Goal: Information Seeking & Learning: Learn about a topic

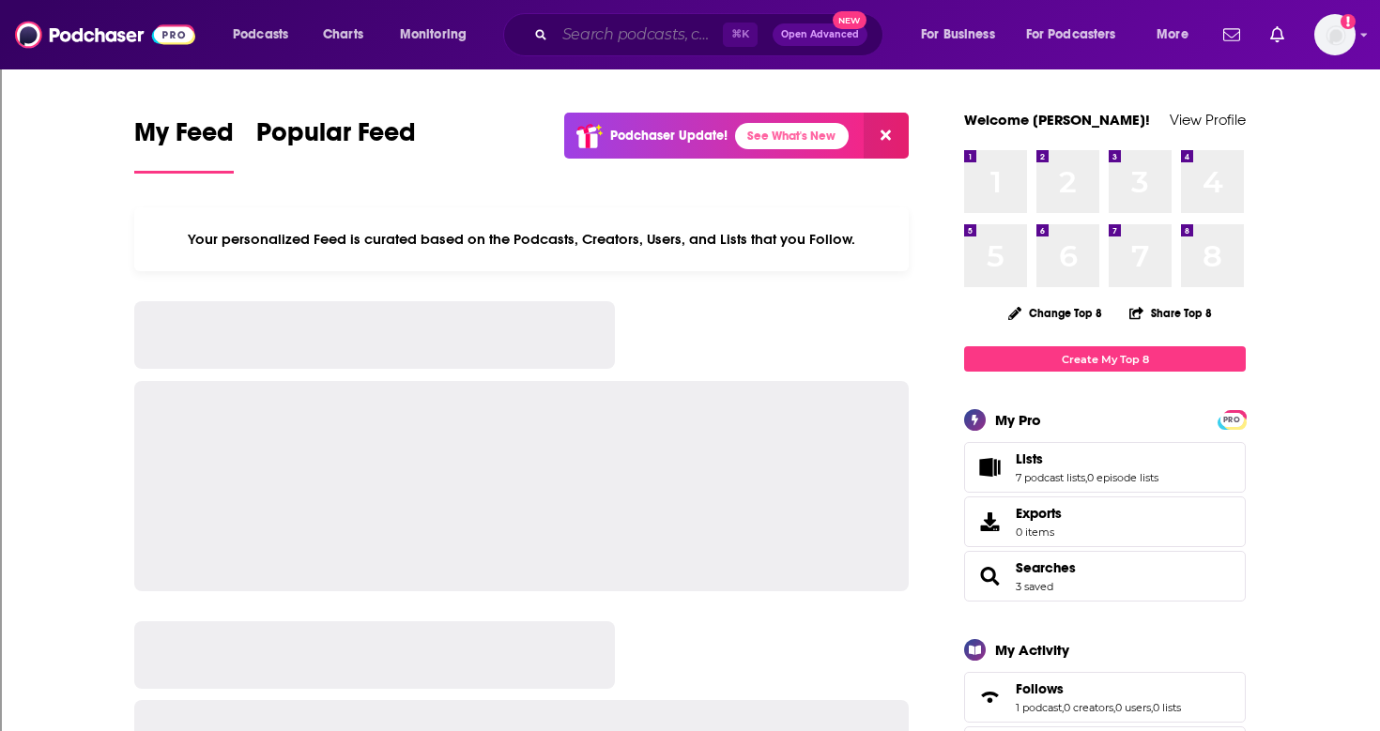
click at [574, 38] on input "Search podcasts, credits, & more..." at bounding box center [639, 35] width 168 height 30
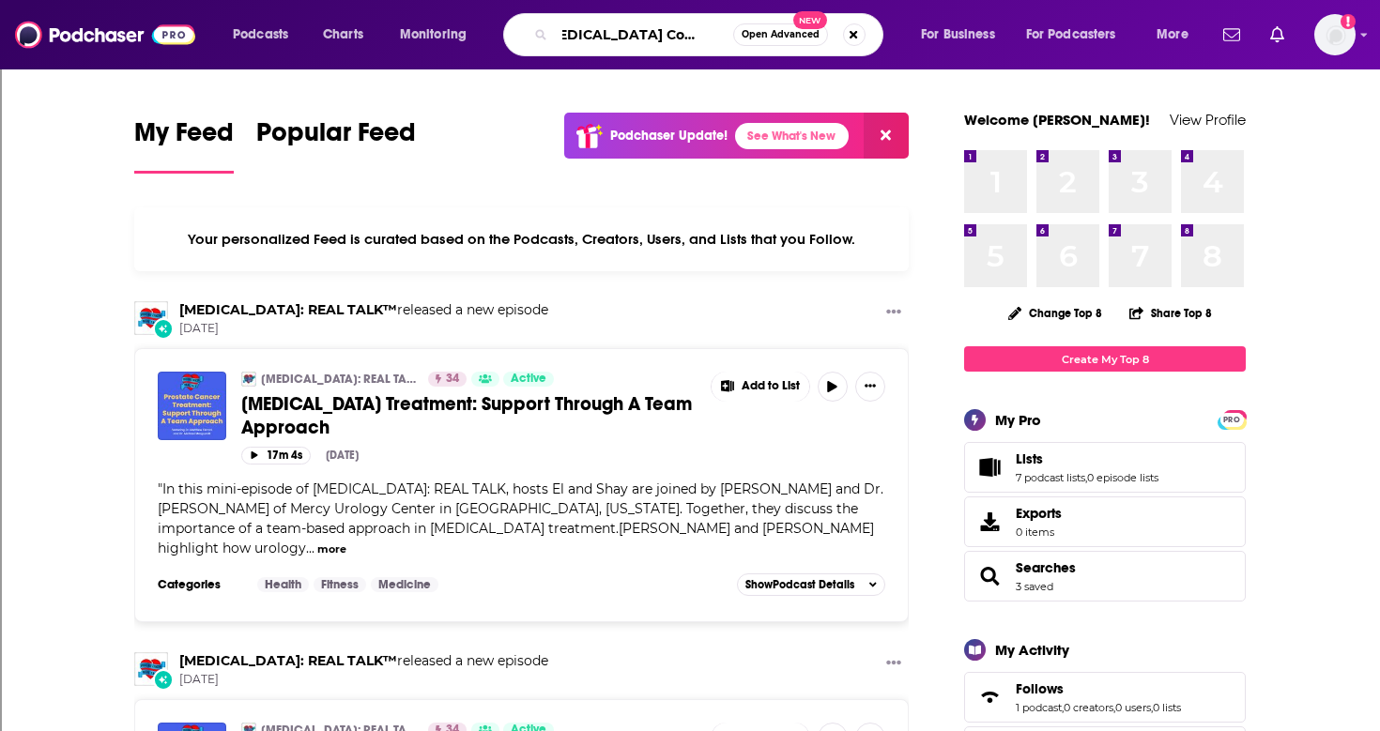
scroll to position [0, 37]
type input "[MEDICAL_DATA] Conversations"
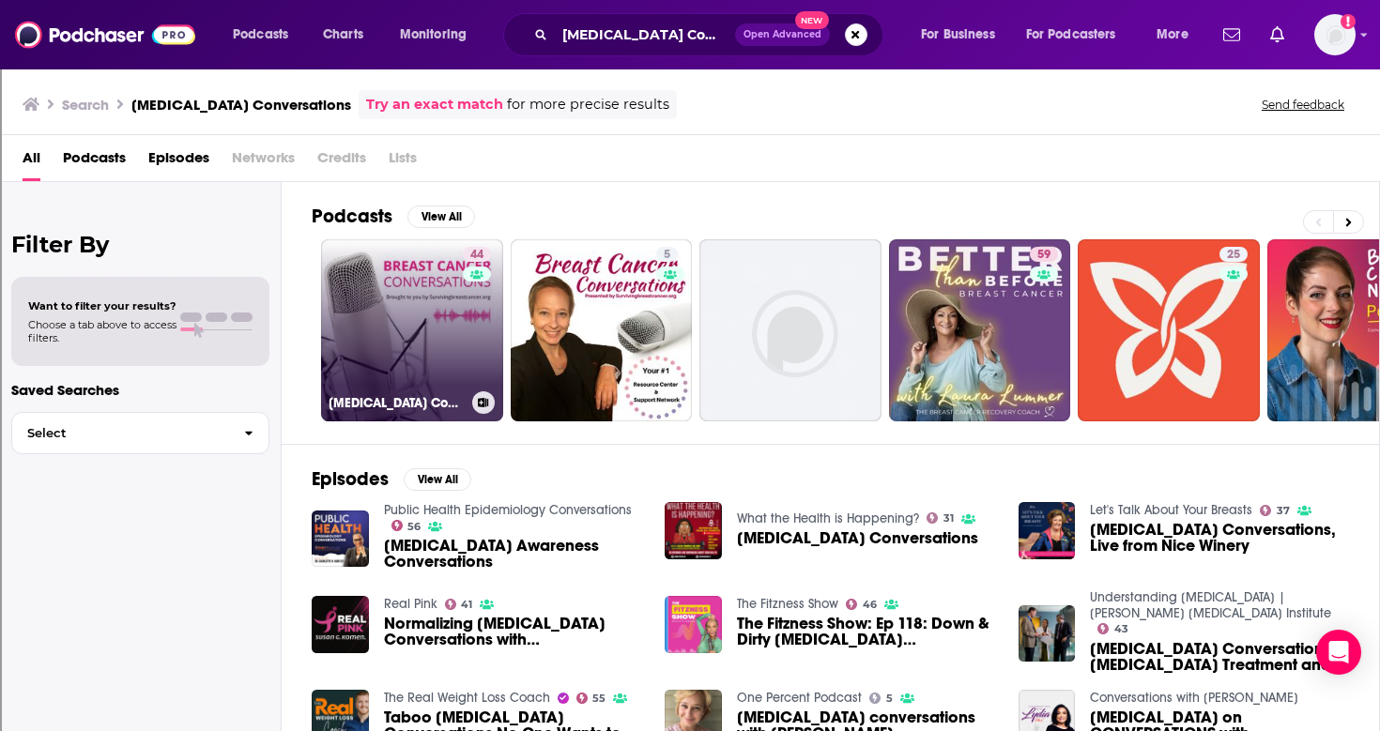
click at [431, 313] on link "44 [MEDICAL_DATA] Conversations" at bounding box center [412, 330] width 182 height 182
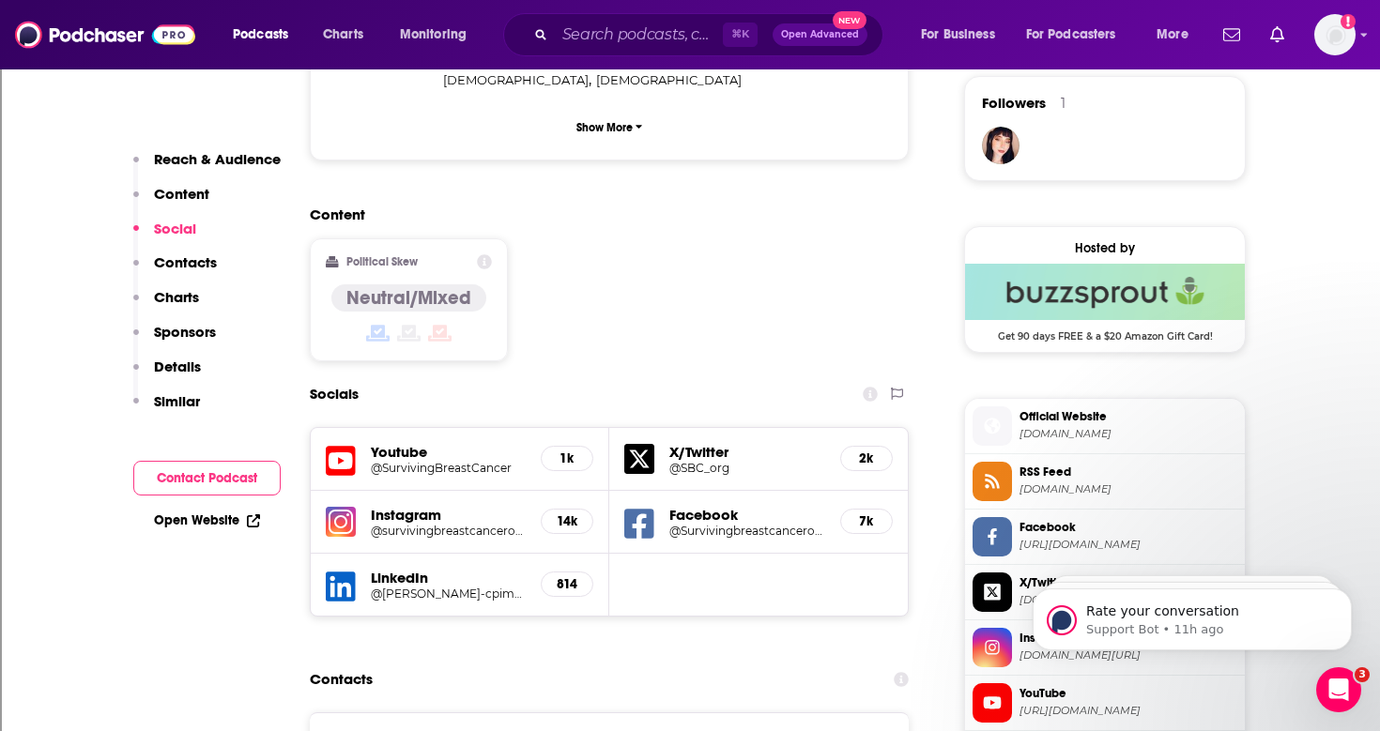
scroll to position [1386, 0]
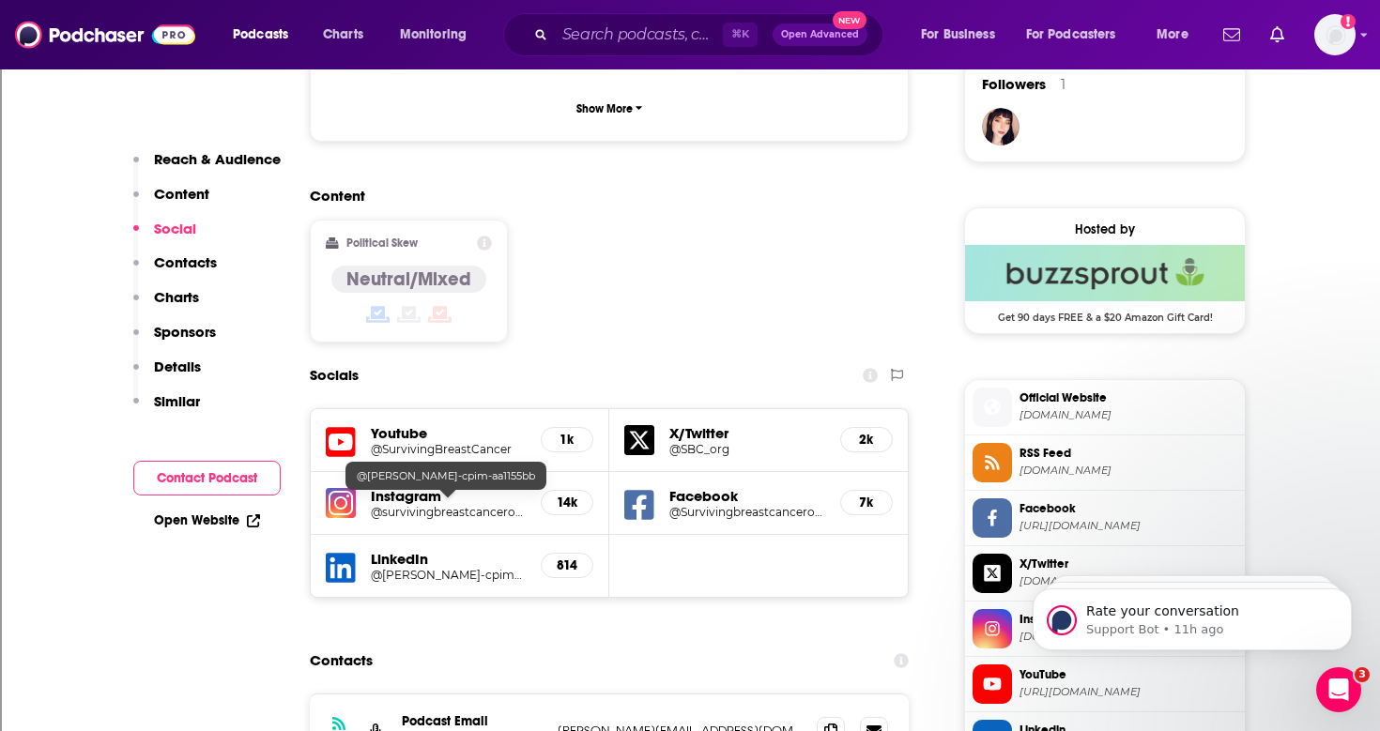
click at [426, 568] on h5 "@[PERSON_NAME]-cpim-aa1155bb" at bounding box center [448, 575] width 155 height 14
click at [405, 487] on h5 "Instagram" at bounding box center [448, 496] width 155 height 18
click at [399, 487] on h5 "Instagram" at bounding box center [448, 496] width 155 height 18
click at [404, 505] on h5 "@survivingbreastcancerorg" at bounding box center [448, 512] width 155 height 14
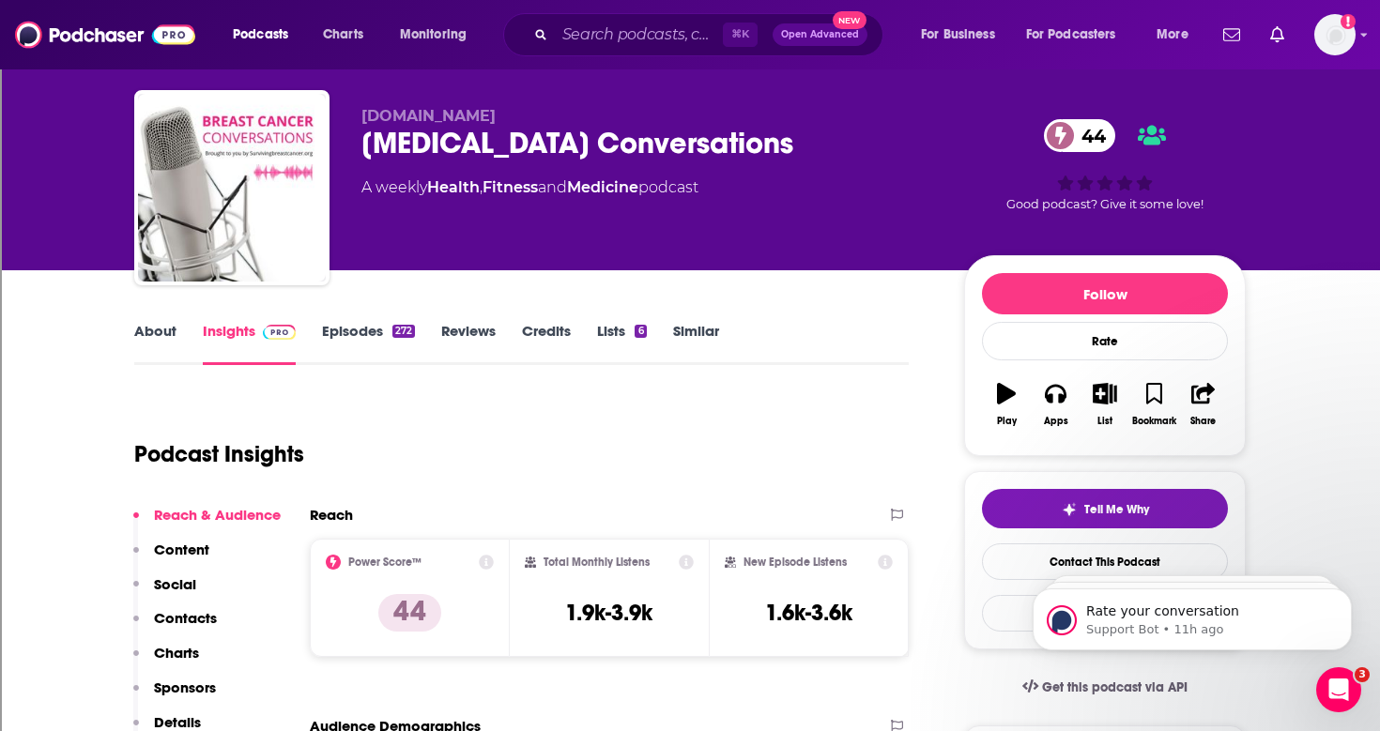
scroll to position [0, 0]
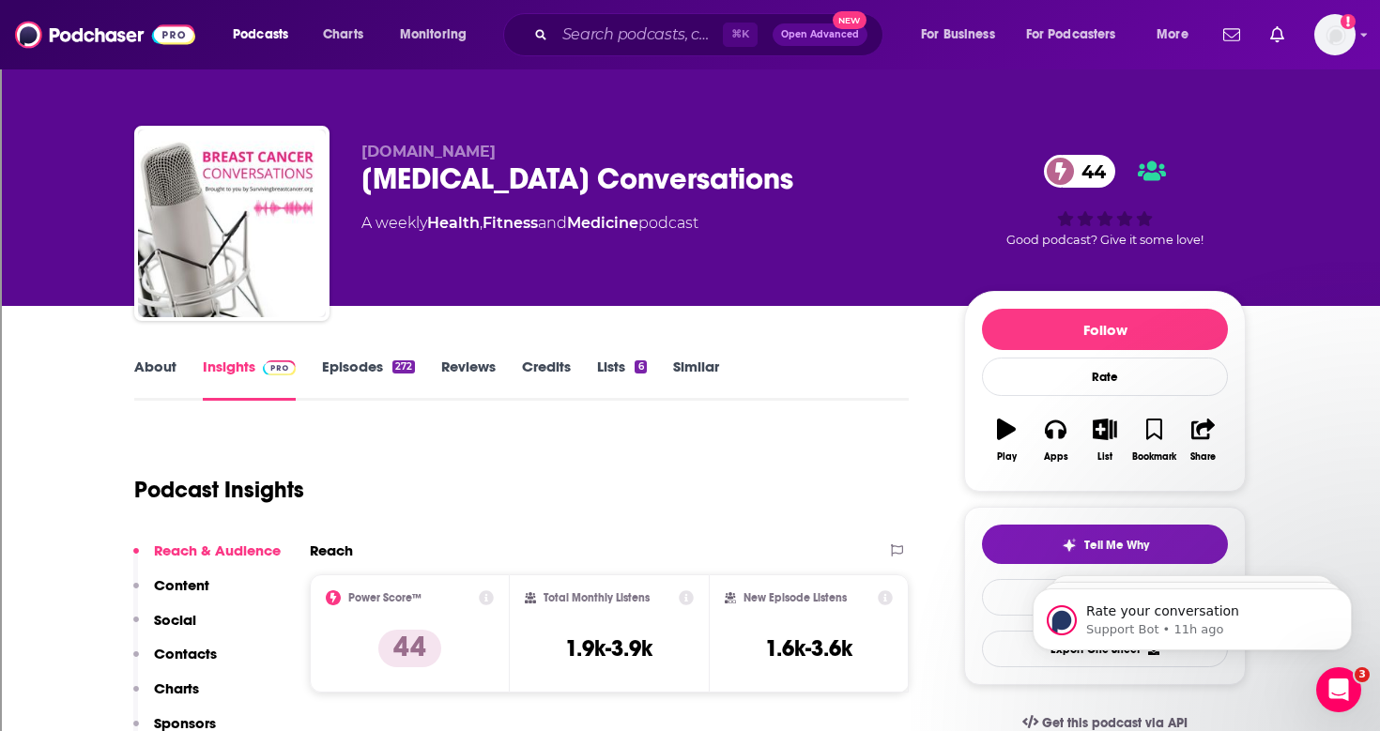
click at [350, 367] on link "Episodes 272" at bounding box center [368, 379] width 93 height 43
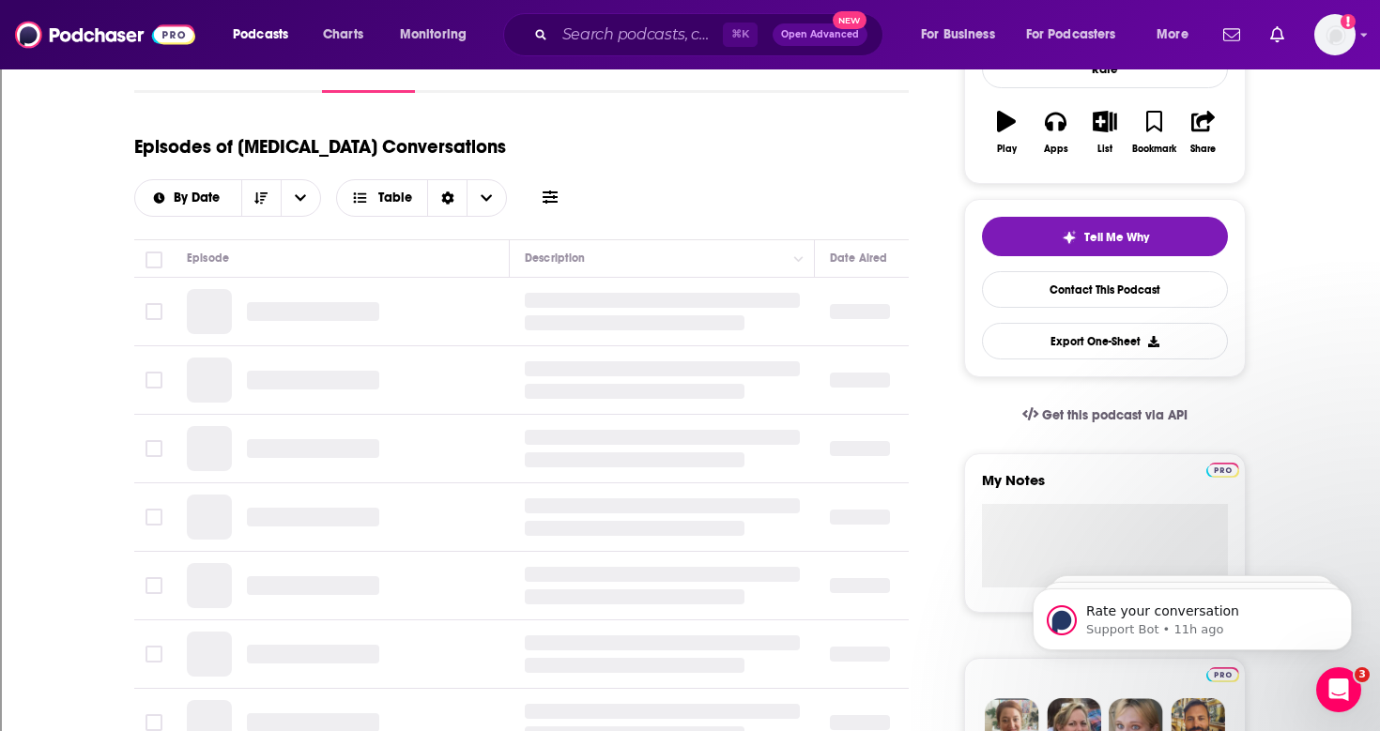
scroll to position [317, 0]
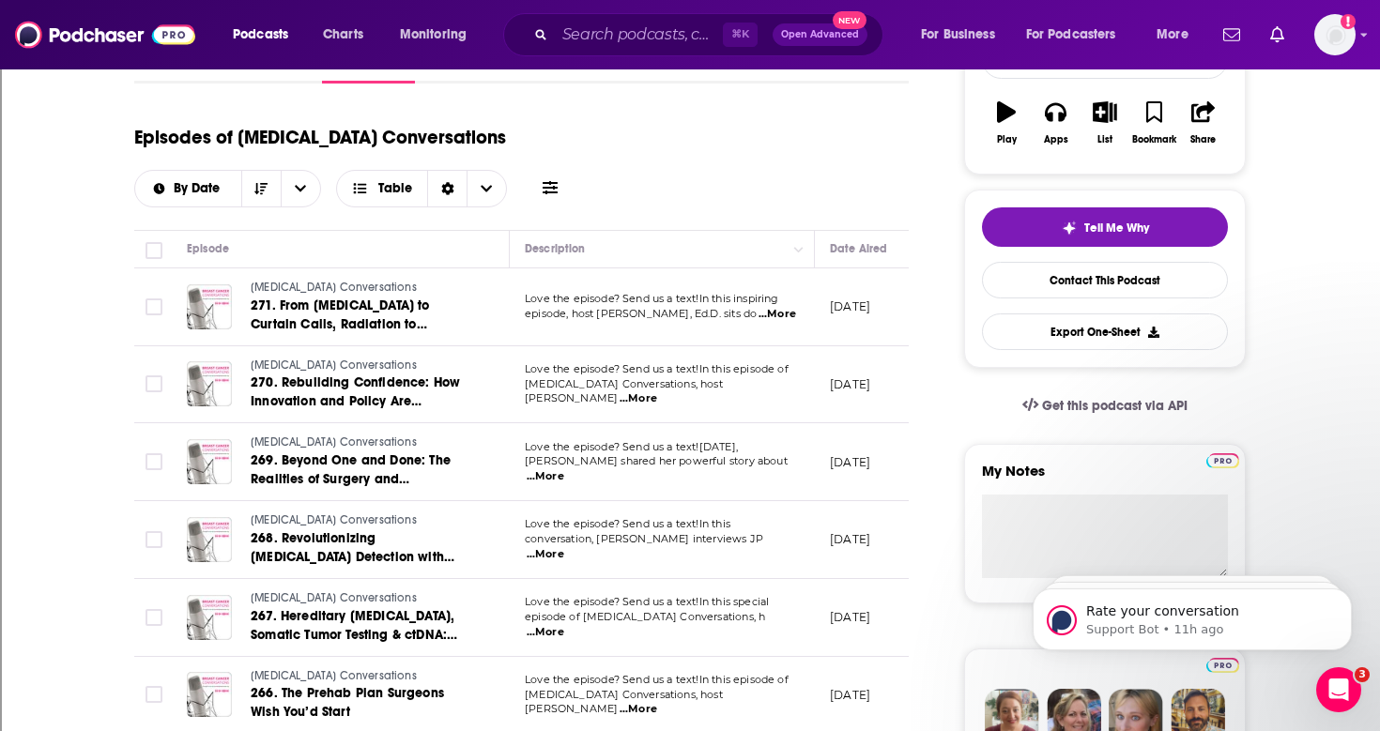
click at [770, 308] on span "...More" at bounding box center [778, 314] width 38 height 15
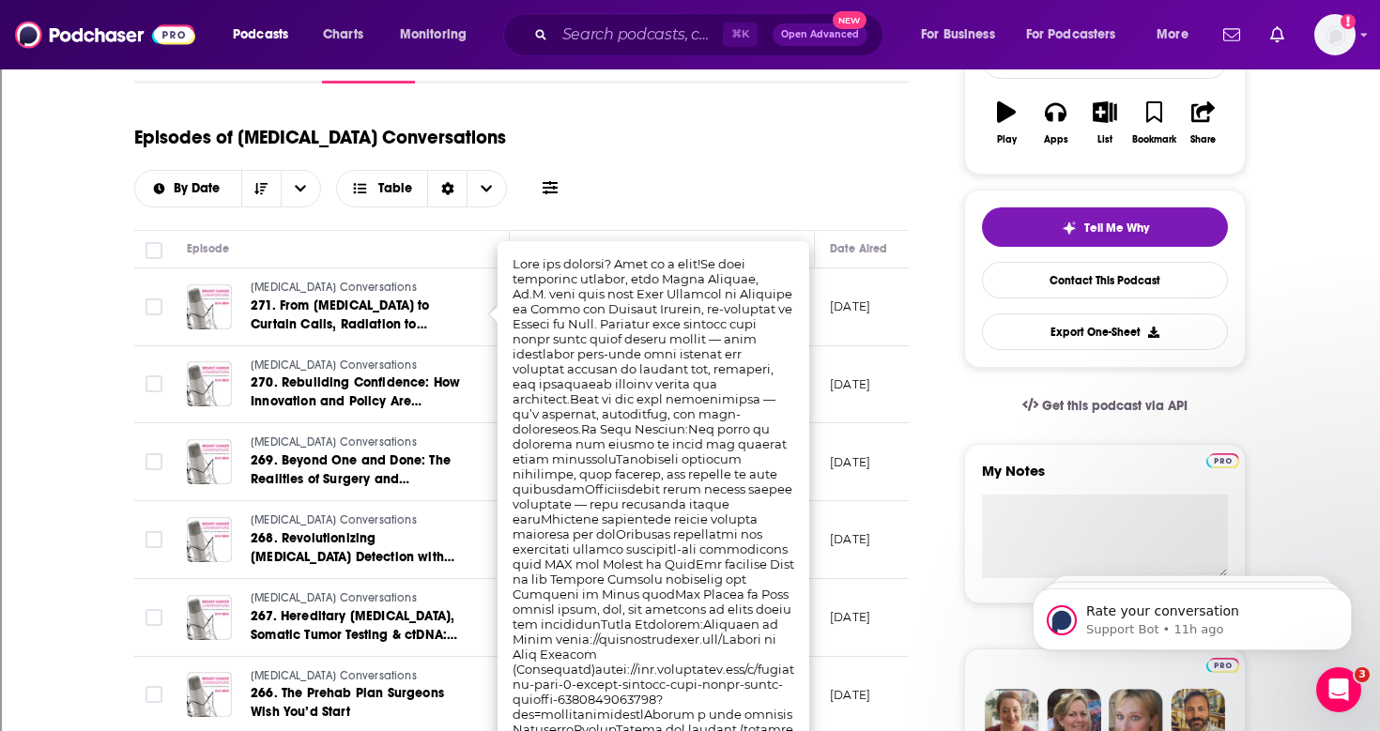
click at [436, 359] on link "[MEDICAL_DATA] Conversations" at bounding box center [363, 366] width 225 height 17
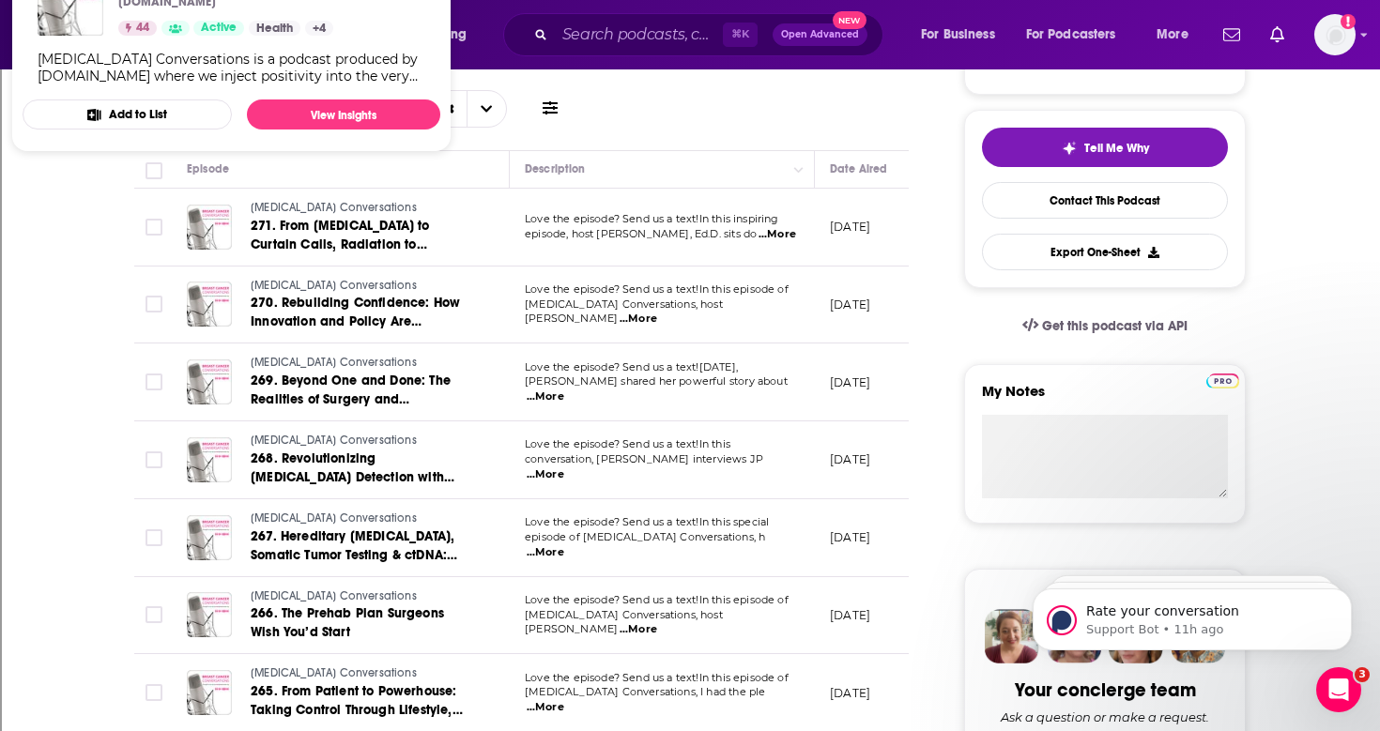
scroll to position [400, 0]
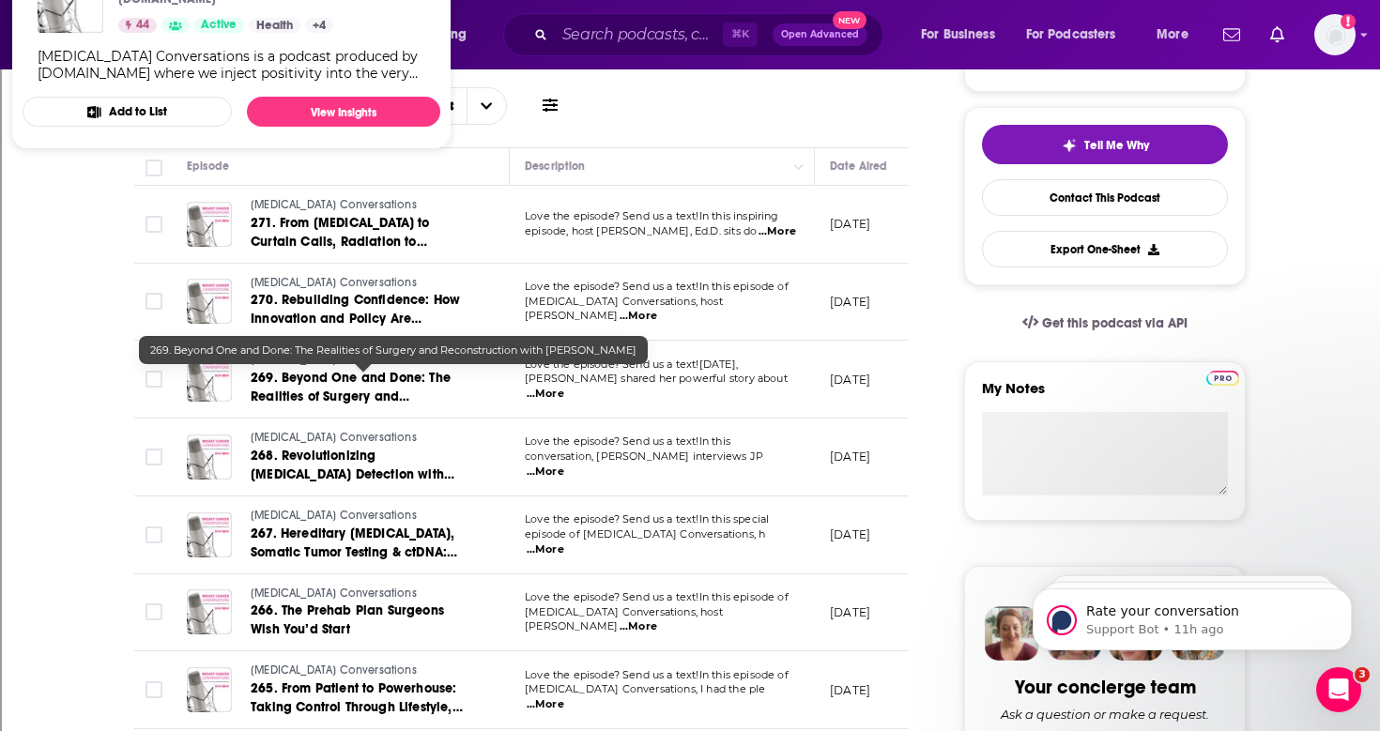
click at [296, 388] on link "269. Beyond One and Done: The Realities of Surgery and Reconstruction with [PER…" at bounding box center [363, 388] width 225 height 38
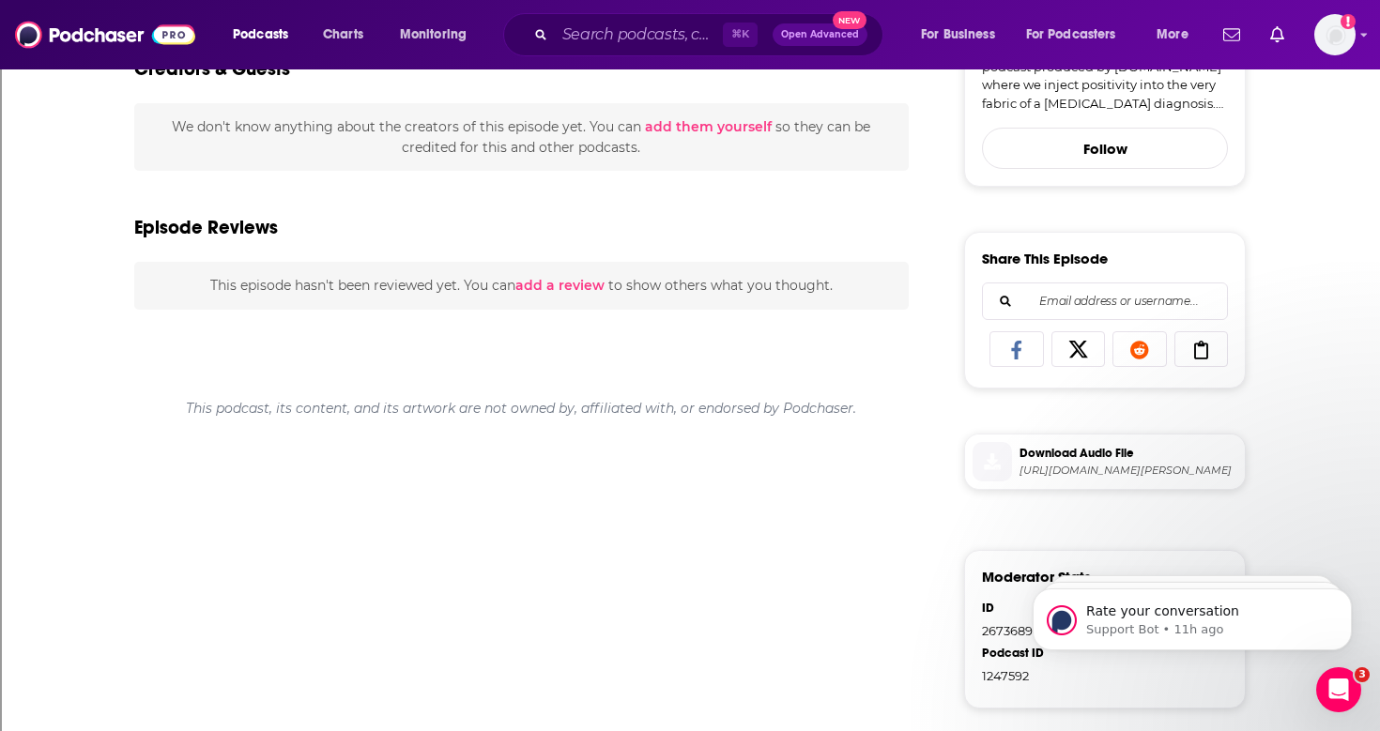
scroll to position [676, 0]
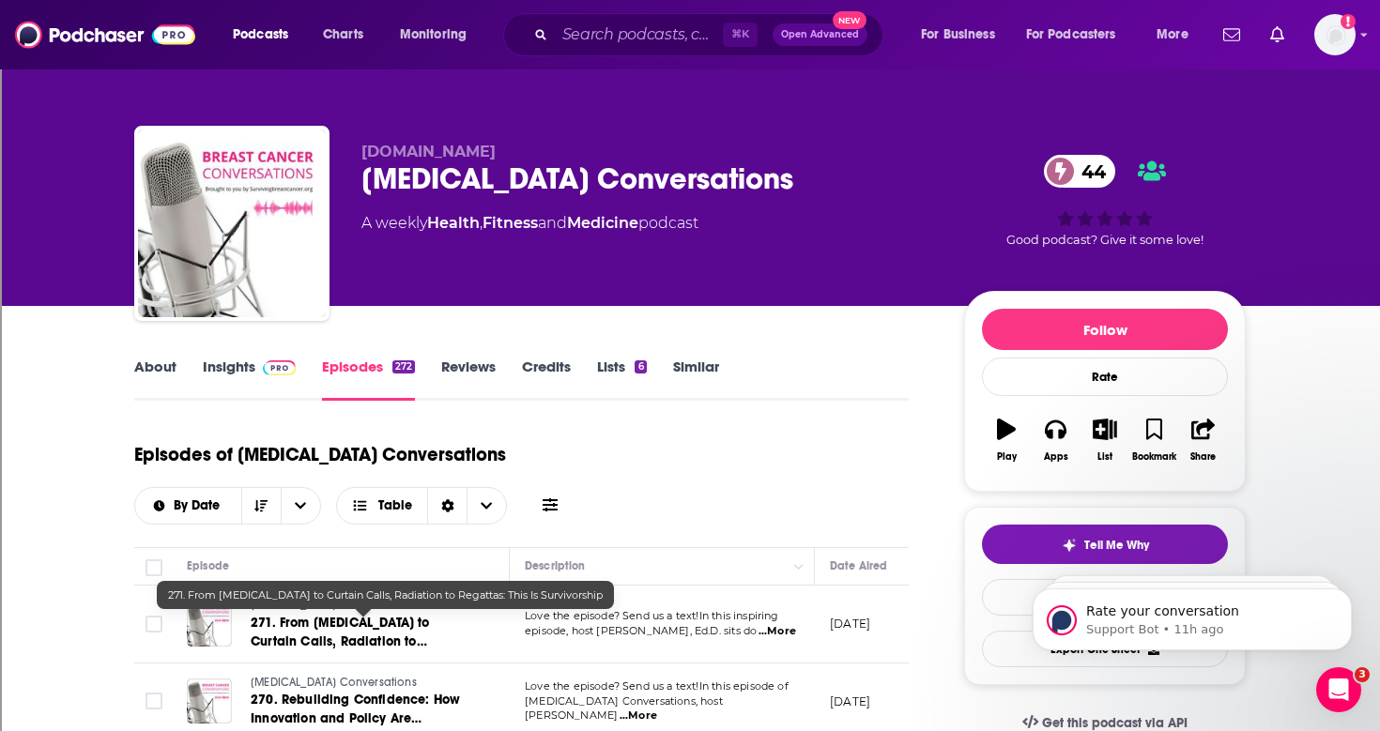
click at [355, 624] on span "271. From [MEDICAL_DATA] to Curtain Calls, Radiation to Regattas: This Is Survi…" at bounding box center [340, 642] width 179 height 54
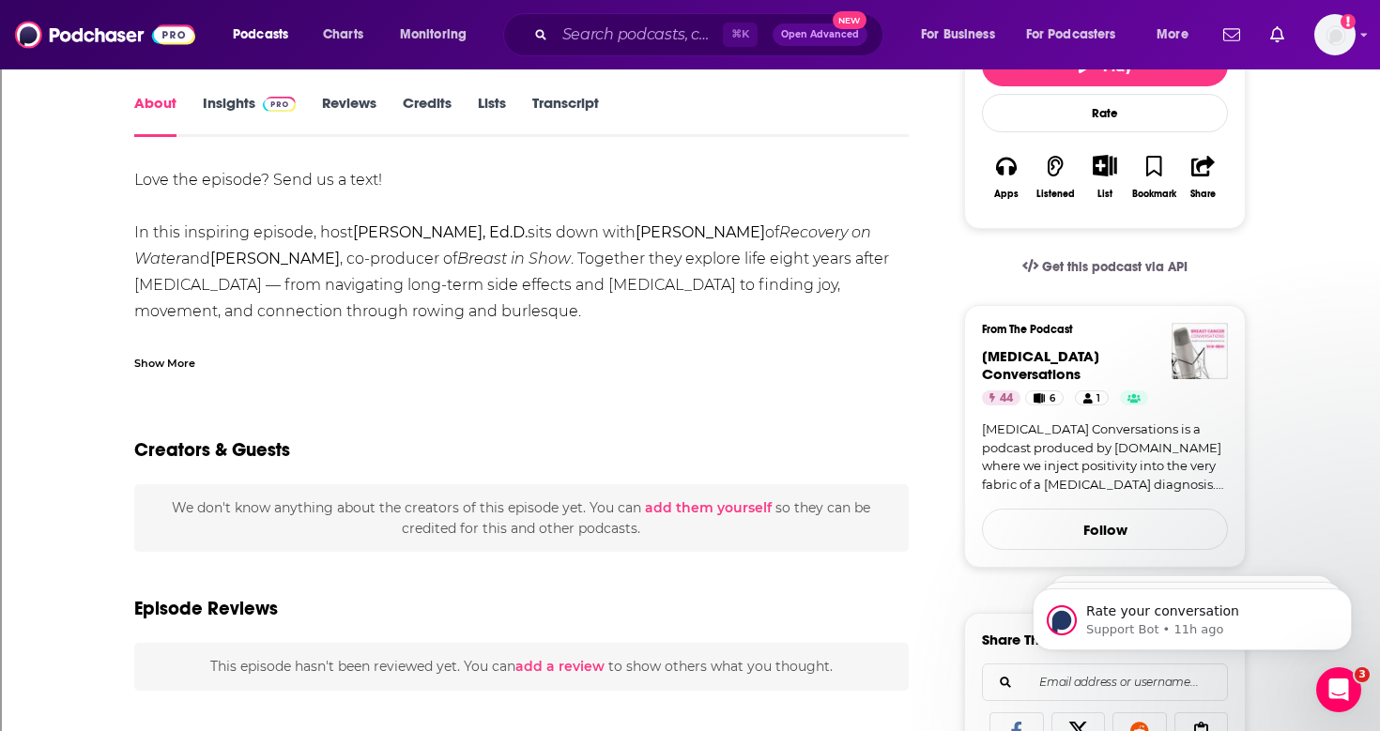
scroll to position [330, 0]
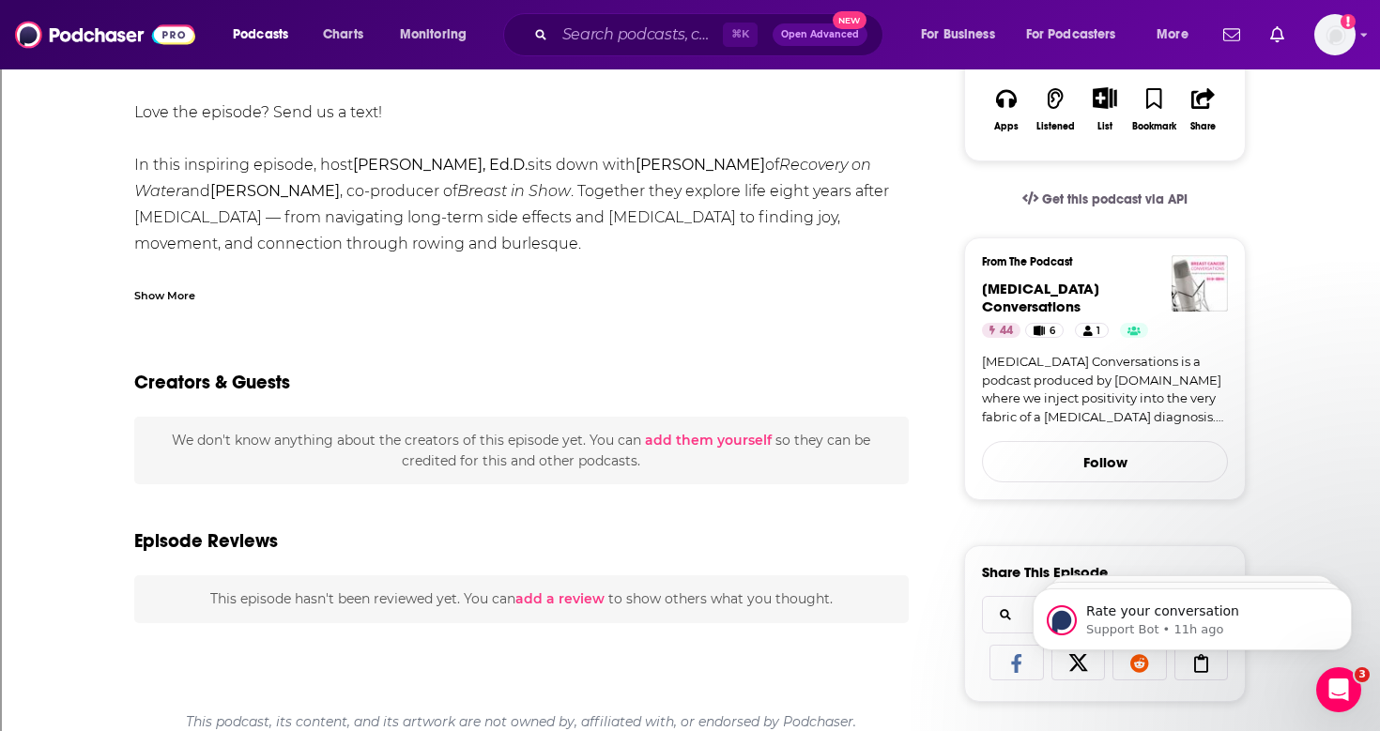
click at [1052, 400] on link "[MEDICAL_DATA] Conversations is a podcast produced by [DOMAIN_NAME] where we in…" at bounding box center [1105, 389] width 246 height 73
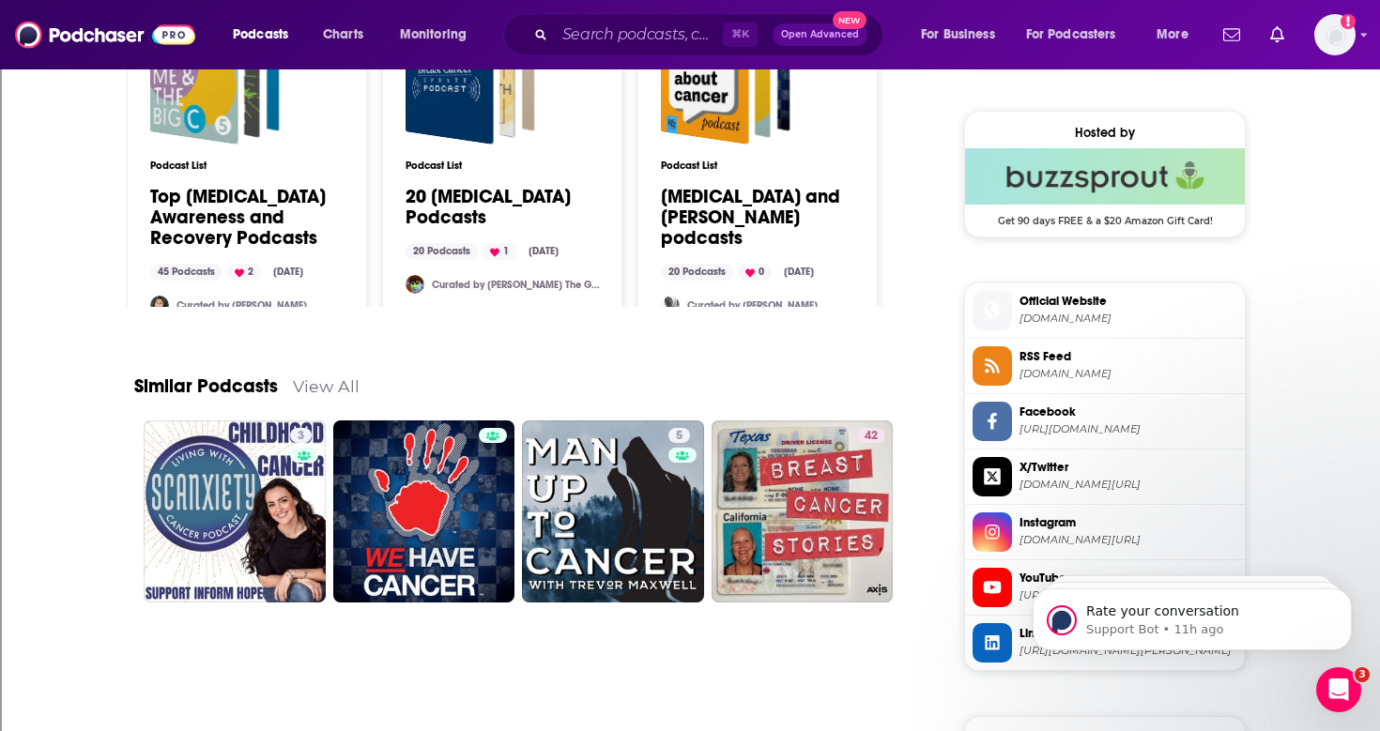
scroll to position [1489, 0]
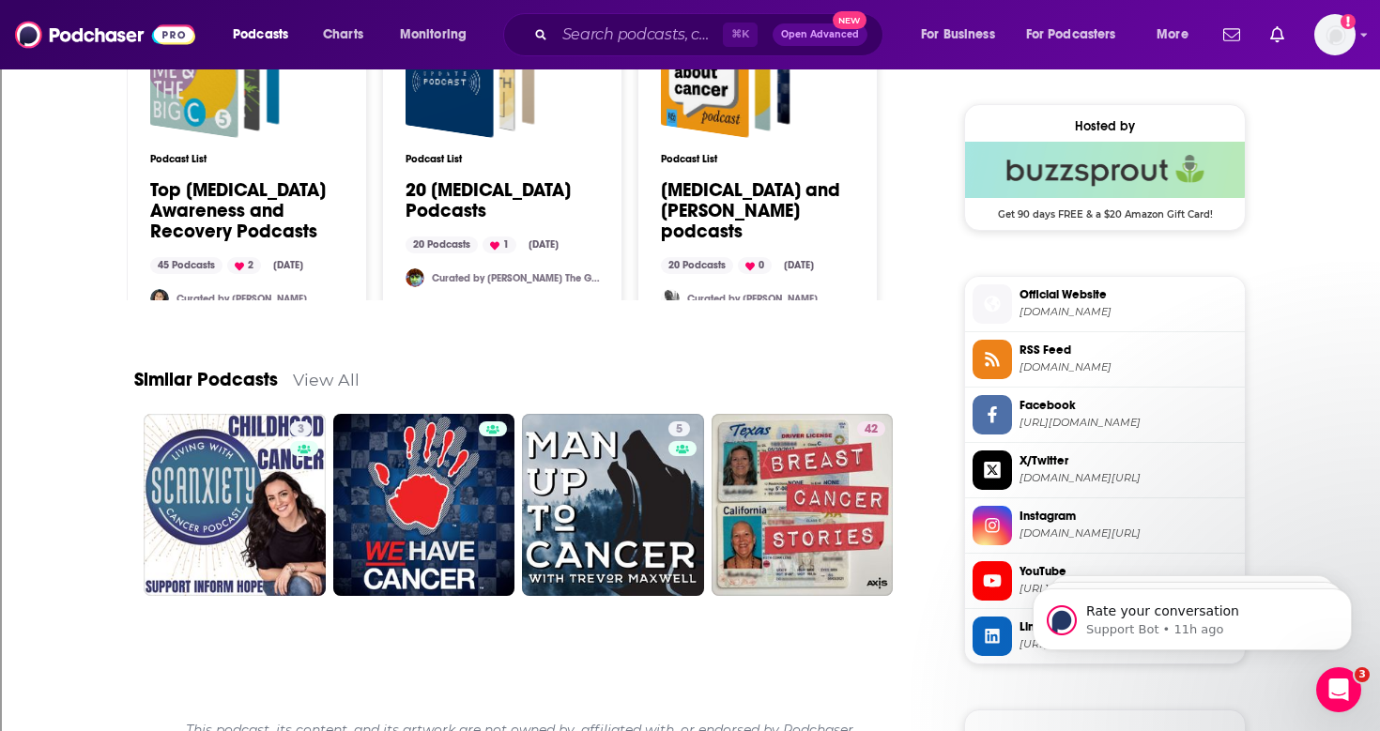
click at [1081, 309] on span "[DOMAIN_NAME]" at bounding box center [1129, 312] width 218 height 14
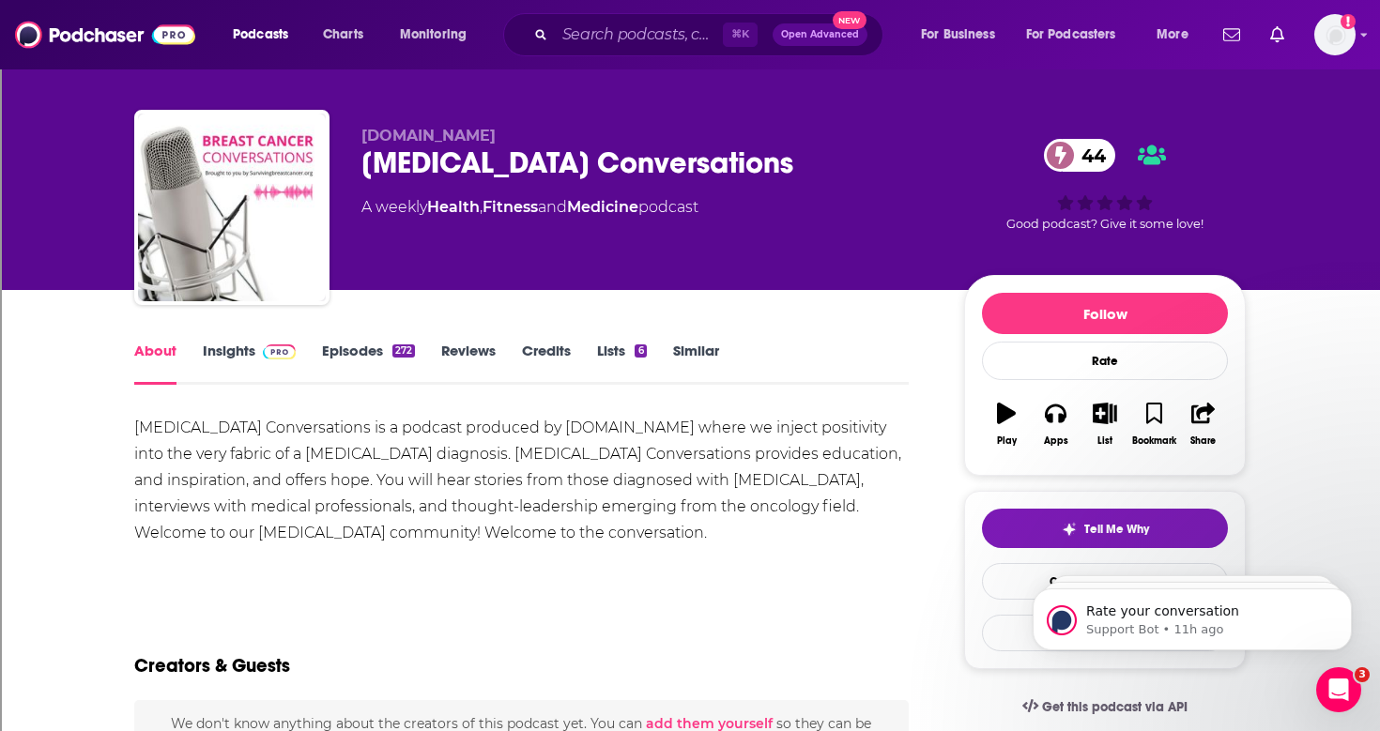
scroll to position [0, 0]
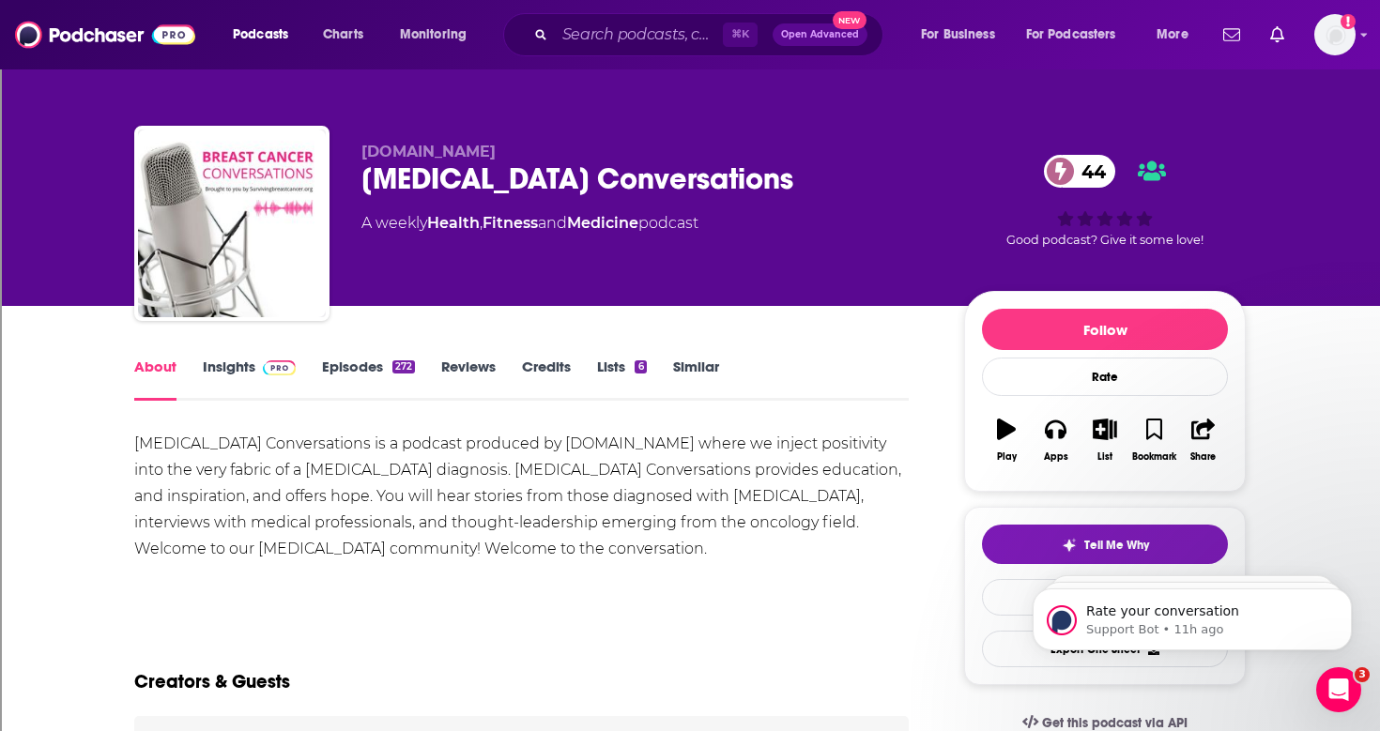
click at [210, 375] on link "Insights" at bounding box center [249, 379] width 93 height 43
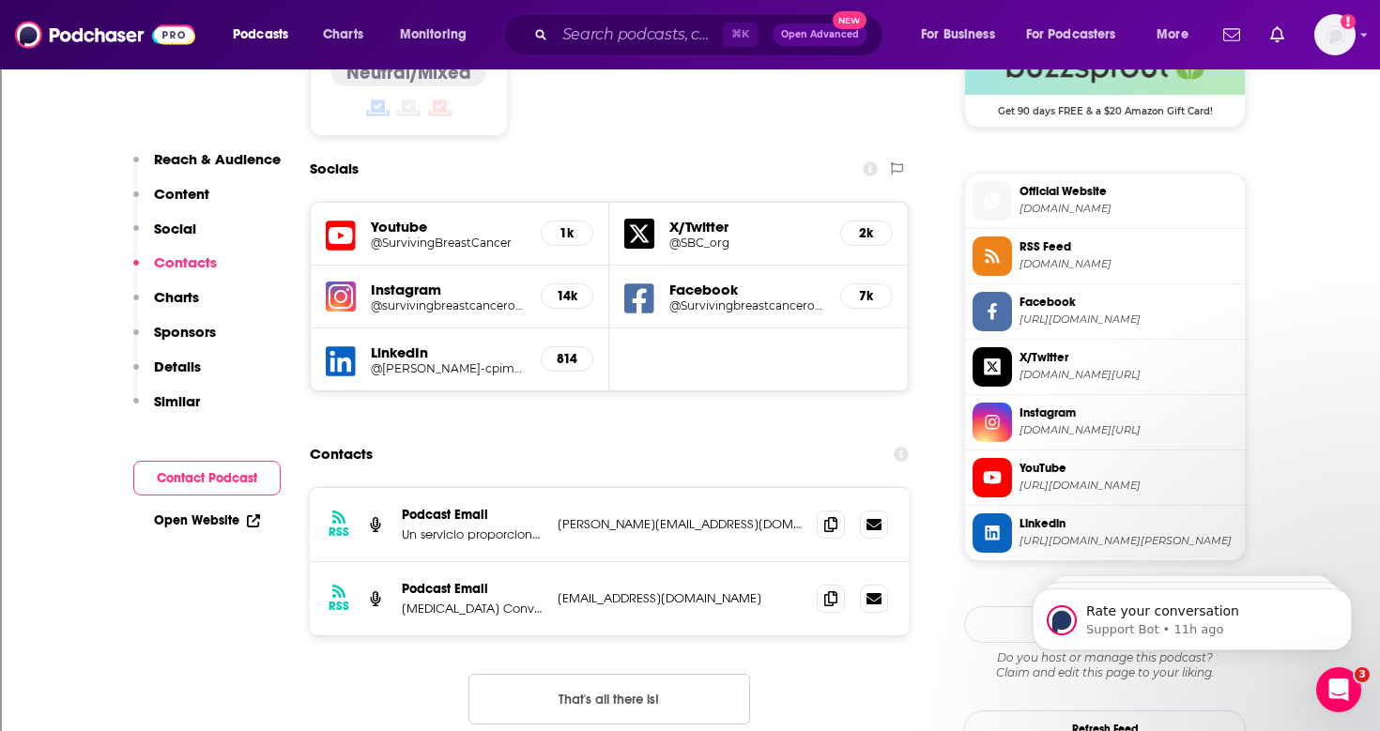
scroll to position [1571, 0]
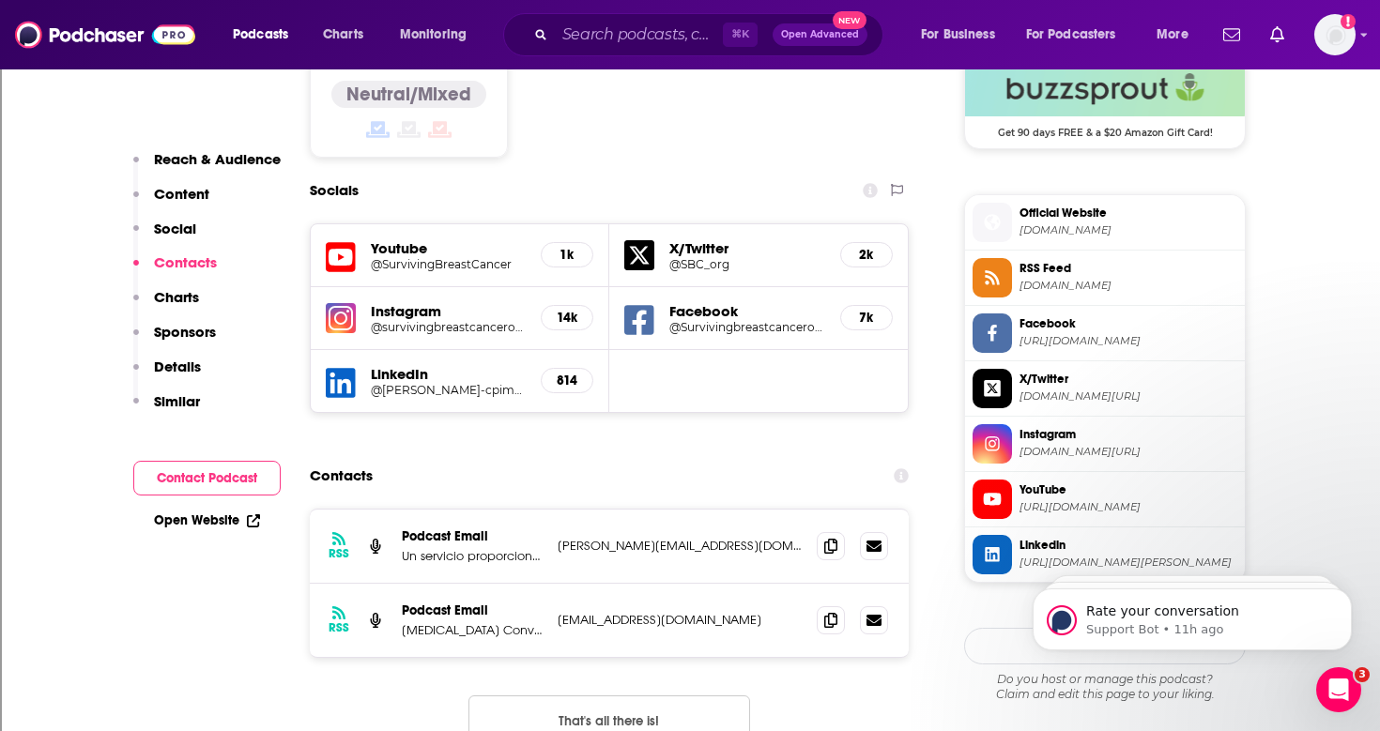
click at [820, 173] on div "Socials" at bounding box center [609, 191] width 599 height 36
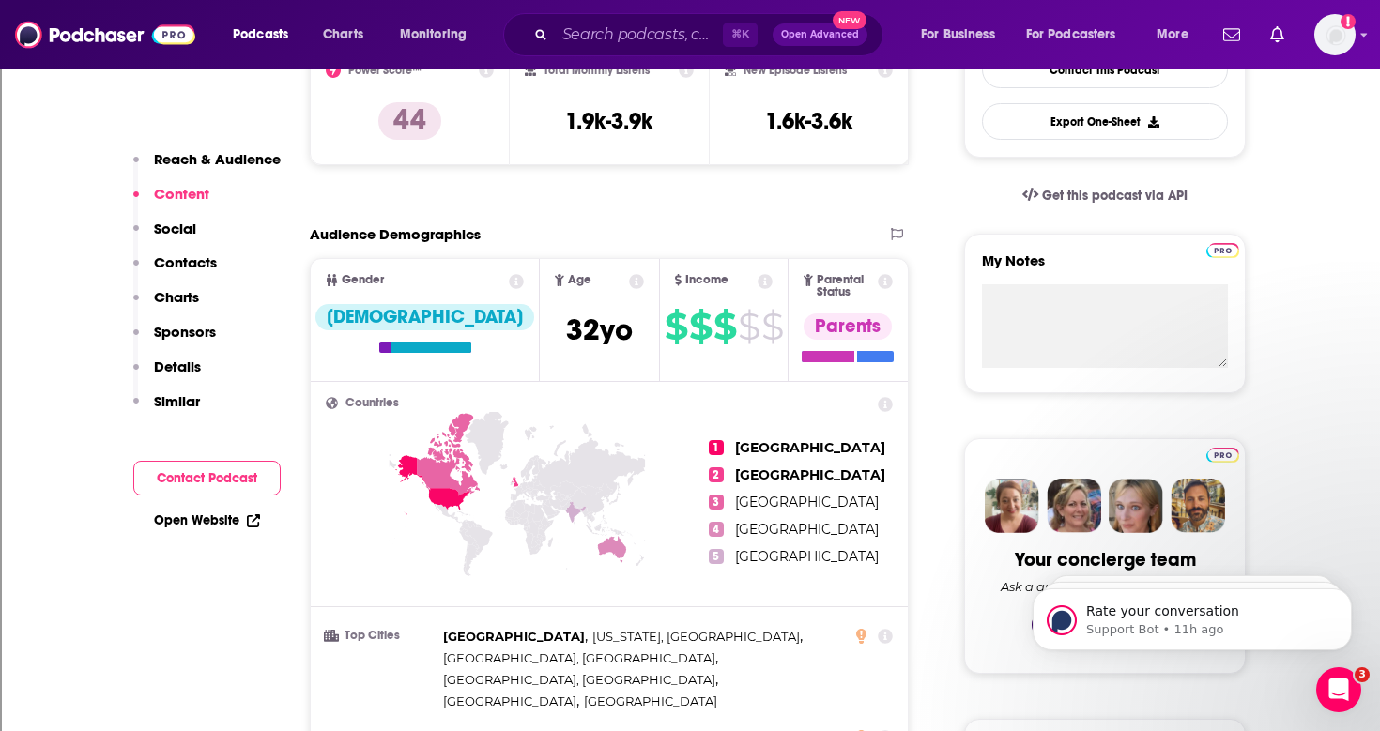
scroll to position [0, 0]
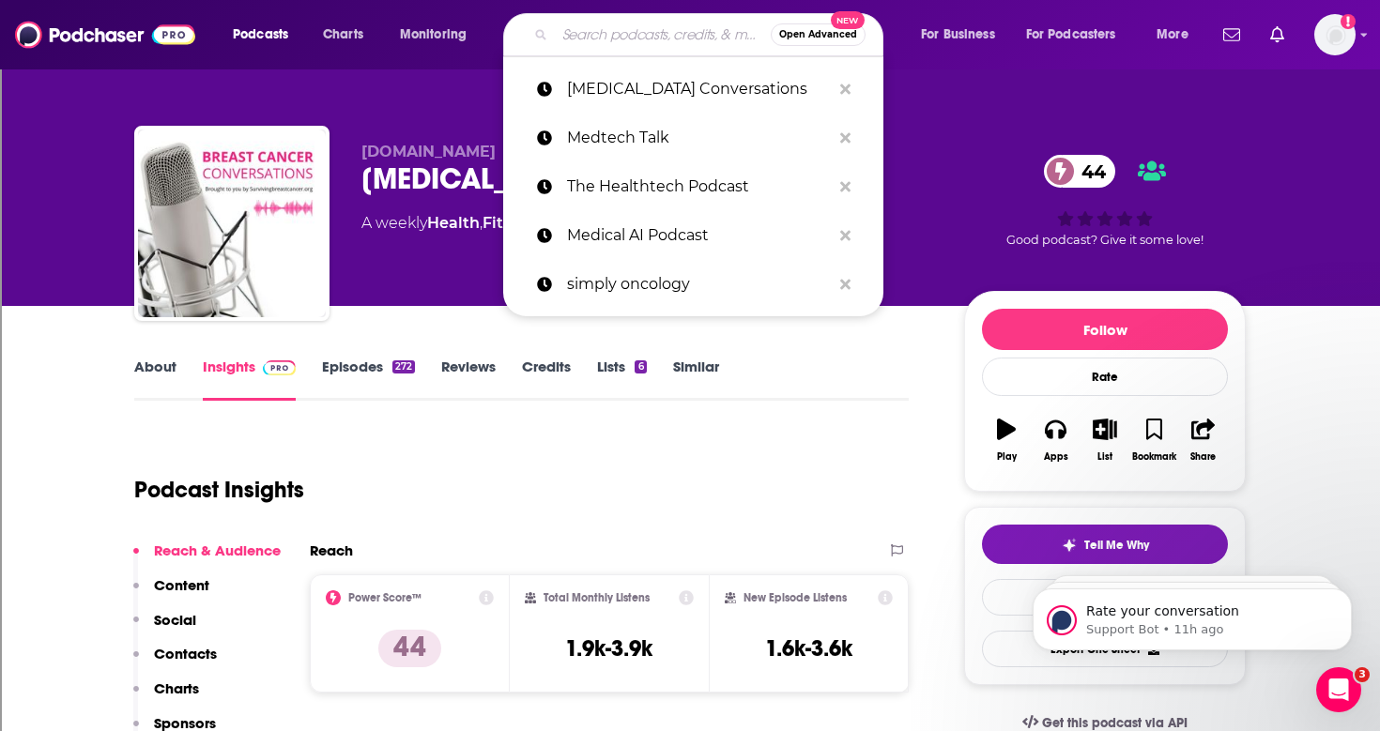
click at [584, 37] on input "Search podcasts, credits, & more..." at bounding box center [663, 35] width 216 height 30
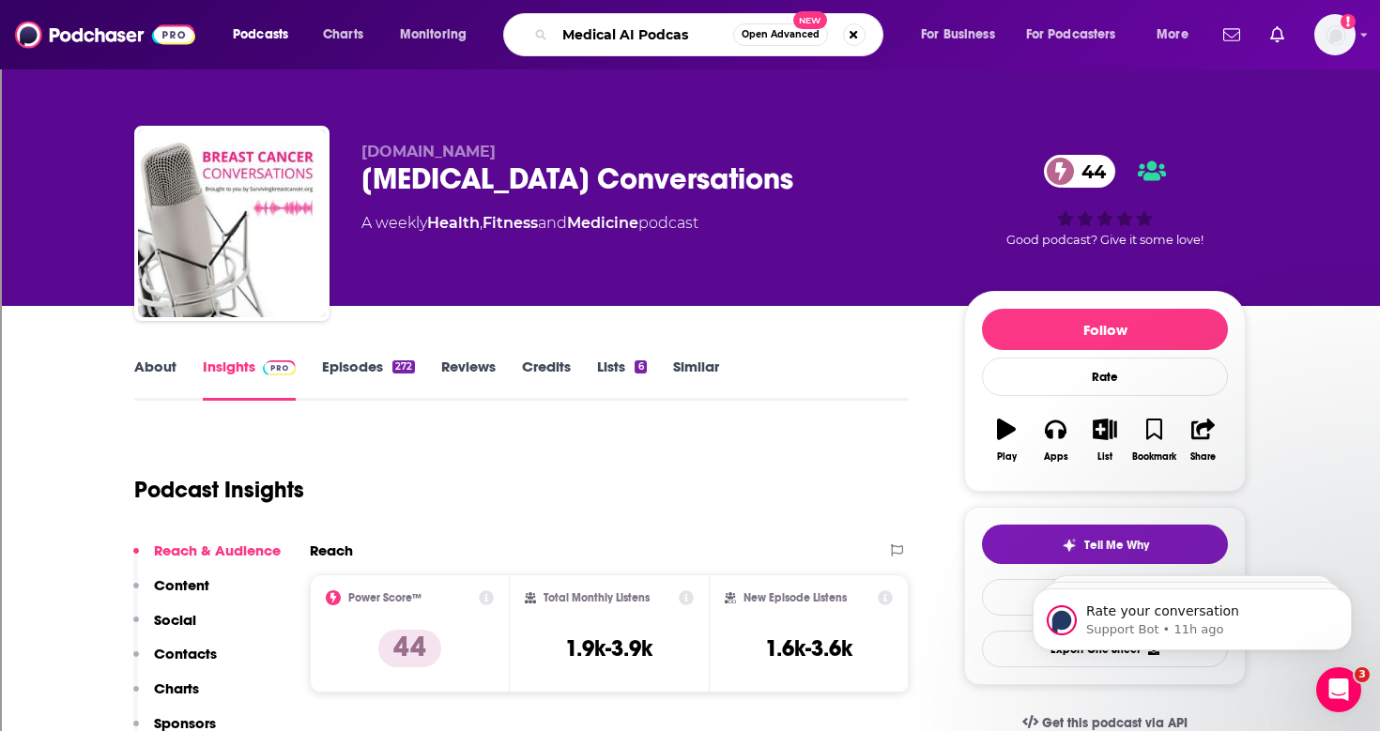
type input "Medical AI Podcast"
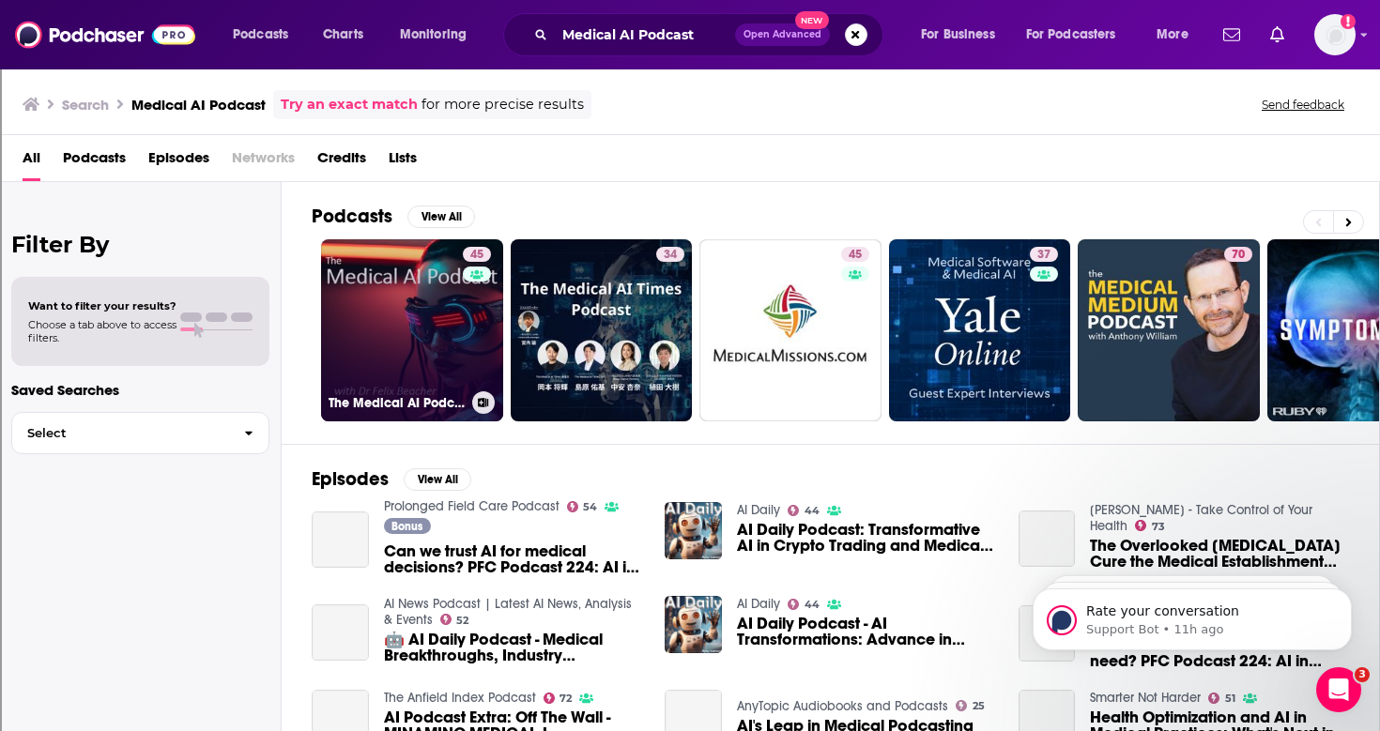
click at [433, 317] on link "45 The Medical AI Podcast" at bounding box center [412, 330] width 182 height 182
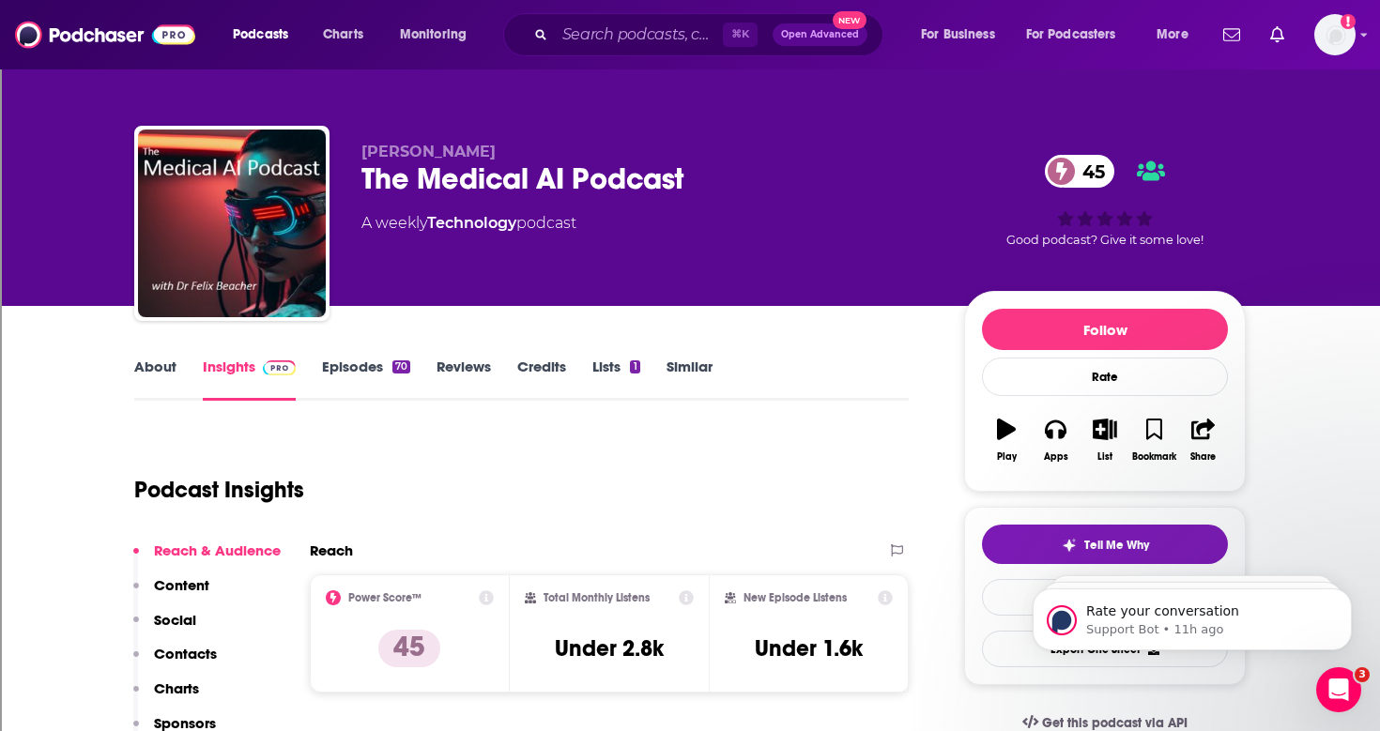
click at [151, 366] on link "About" at bounding box center [155, 379] width 42 height 43
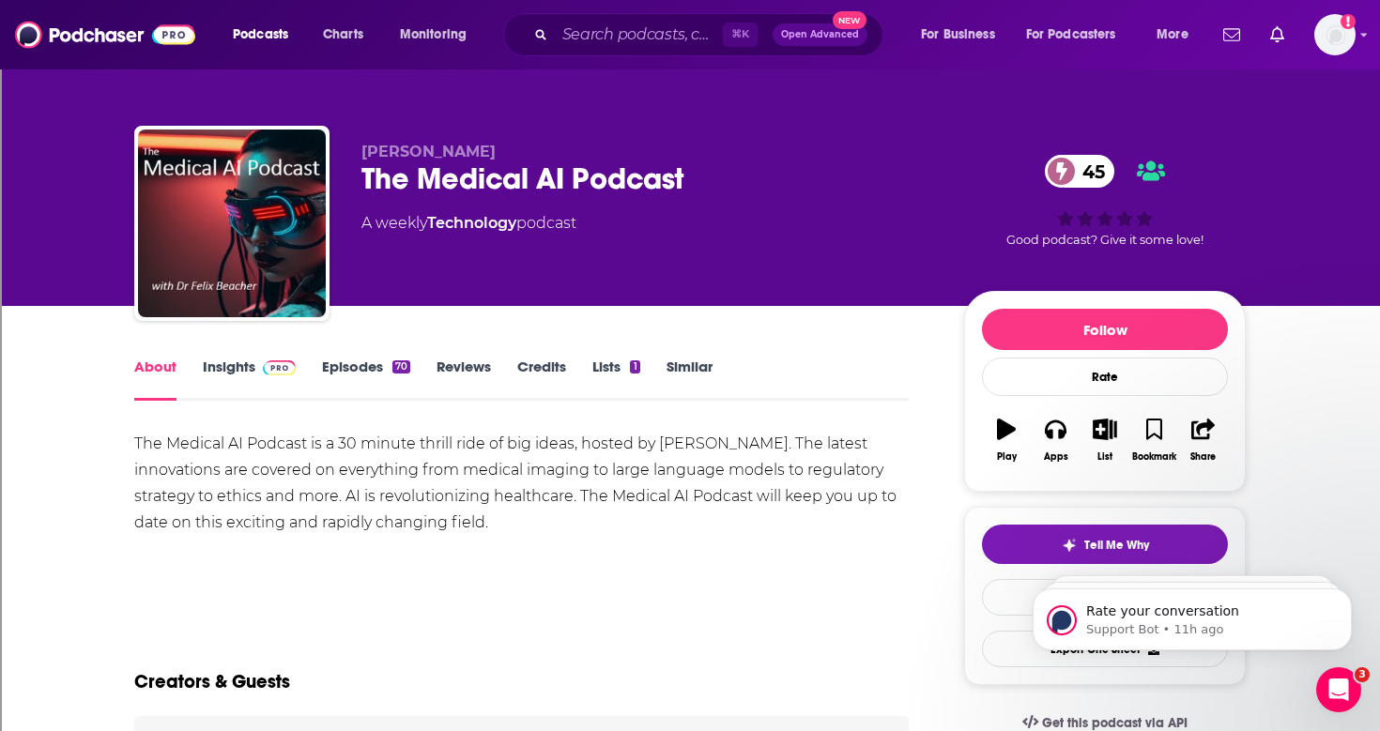
drag, startPoint x: 128, startPoint y: 439, endPoint x: 573, endPoint y: 548, distance: 458.1
copy div "The Medical AI Podcast is a 30 minute thrill ride of big ideas, hosted by [PERS…"
click at [357, 370] on link "Episodes 70" at bounding box center [366, 379] width 88 height 43
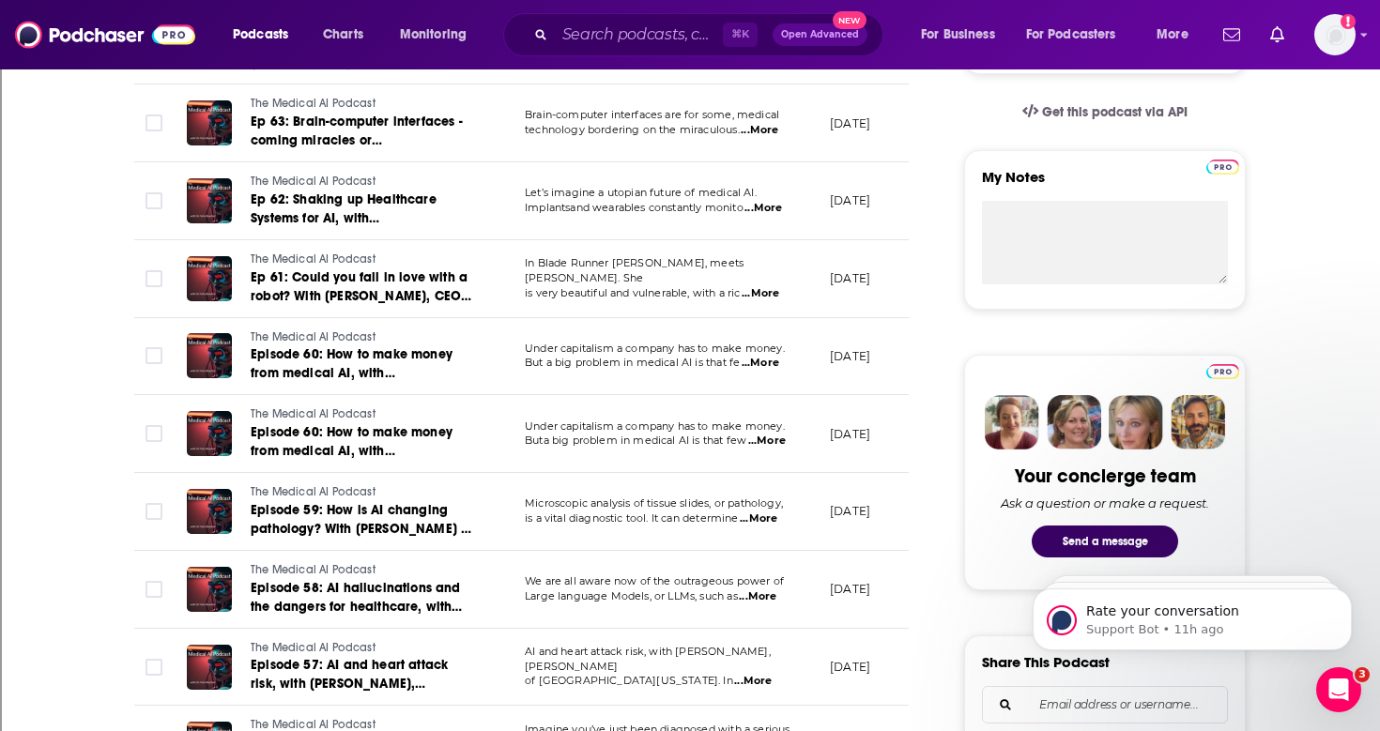
scroll to position [618, 0]
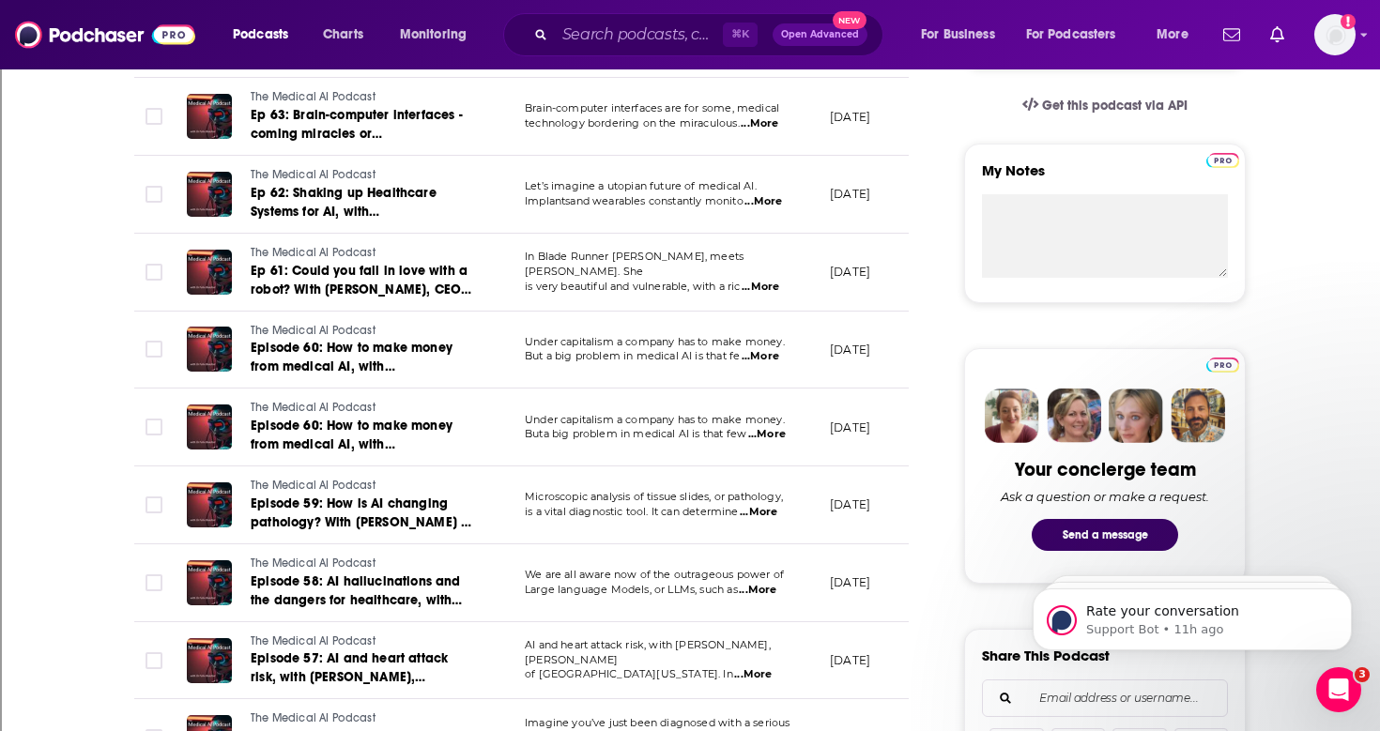
click at [777, 510] on span "...More" at bounding box center [759, 512] width 38 height 15
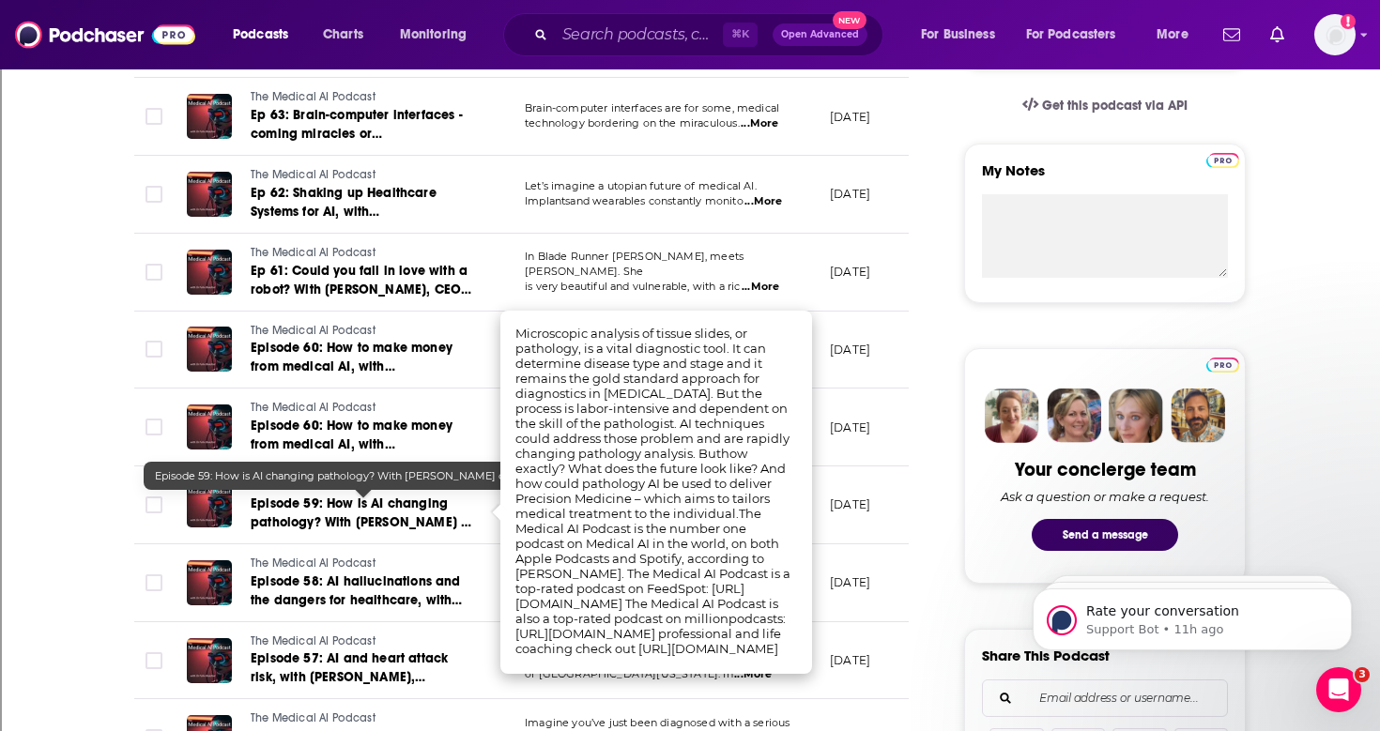
click at [384, 518] on span "Episode 59: How is AI changing pathology? With [PERSON_NAME] of Signify Research" at bounding box center [362, 523] width 222 height 54
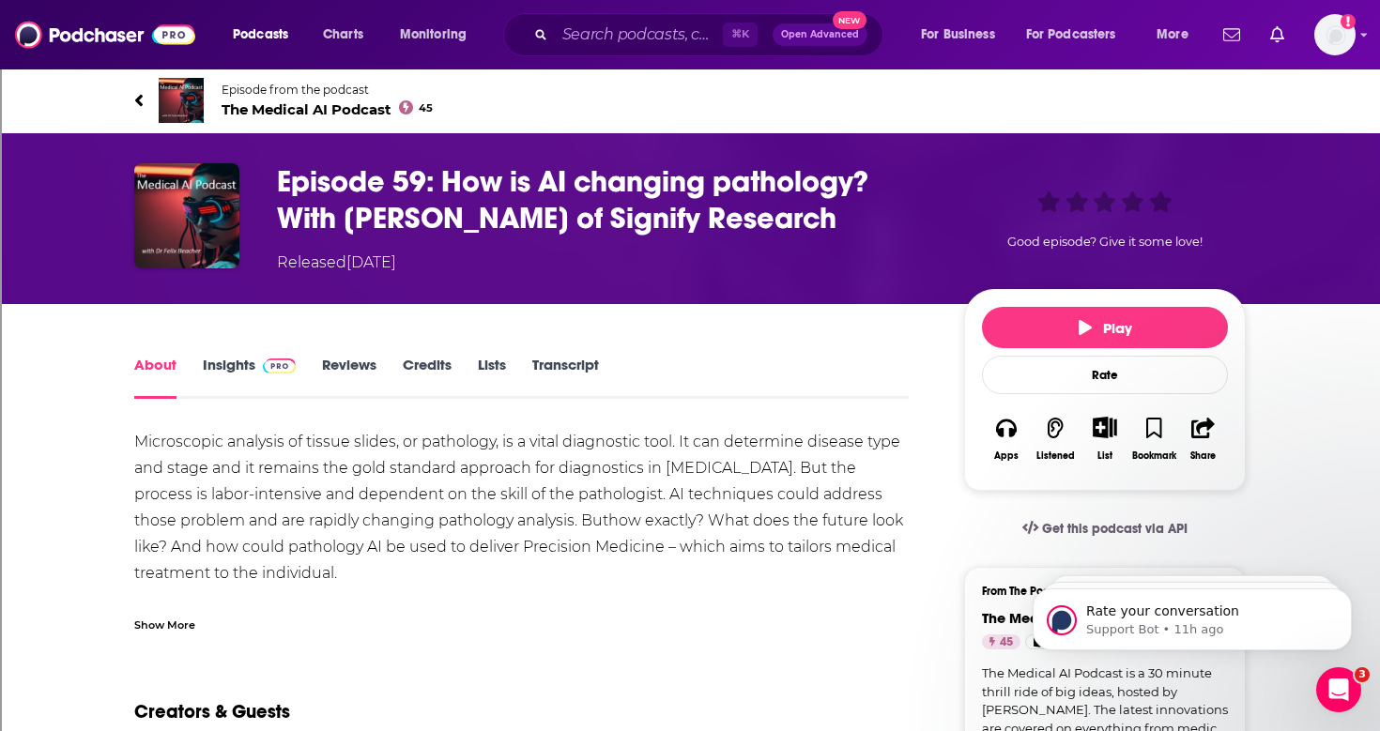
click at [372, 495] on div "Microscopic analysis of tissue slides, or pathology, is a vital diagnostic tool…" at bounding box center [521, 626] width 774 height 394
click at [398, 213] on h1 "Episode 59: How is AI changing pathology? With [PERSON_NAME] of Signify Research" at bounding box center [605, 199] width 657 height 73
click at [336, 212] on h1 "Episode 59: How is AI changing pathology? With [PERSON_NAME] of Signify Research" at bounding box center [605, 199] width 657 height 73
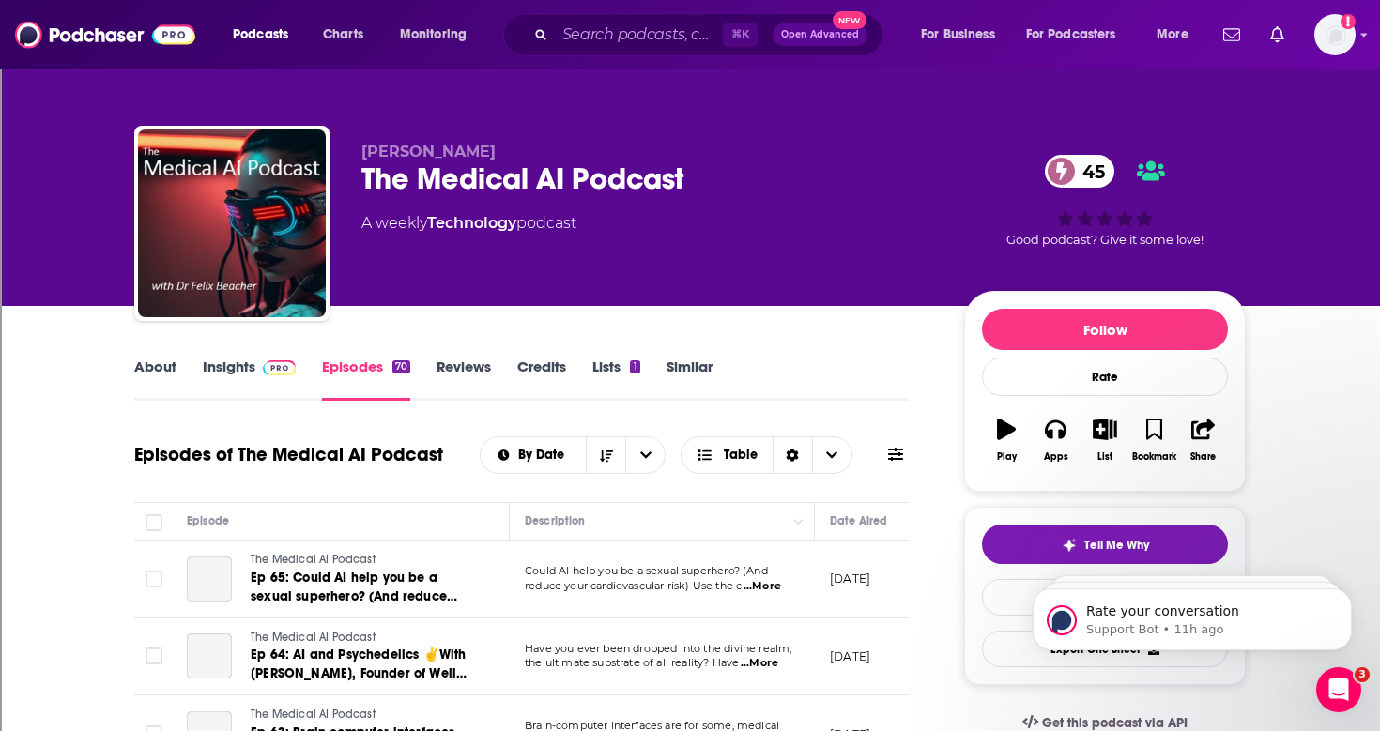
click at [224, 365] on link "Insights" at bounding box center [249, 379] width 93 height 43
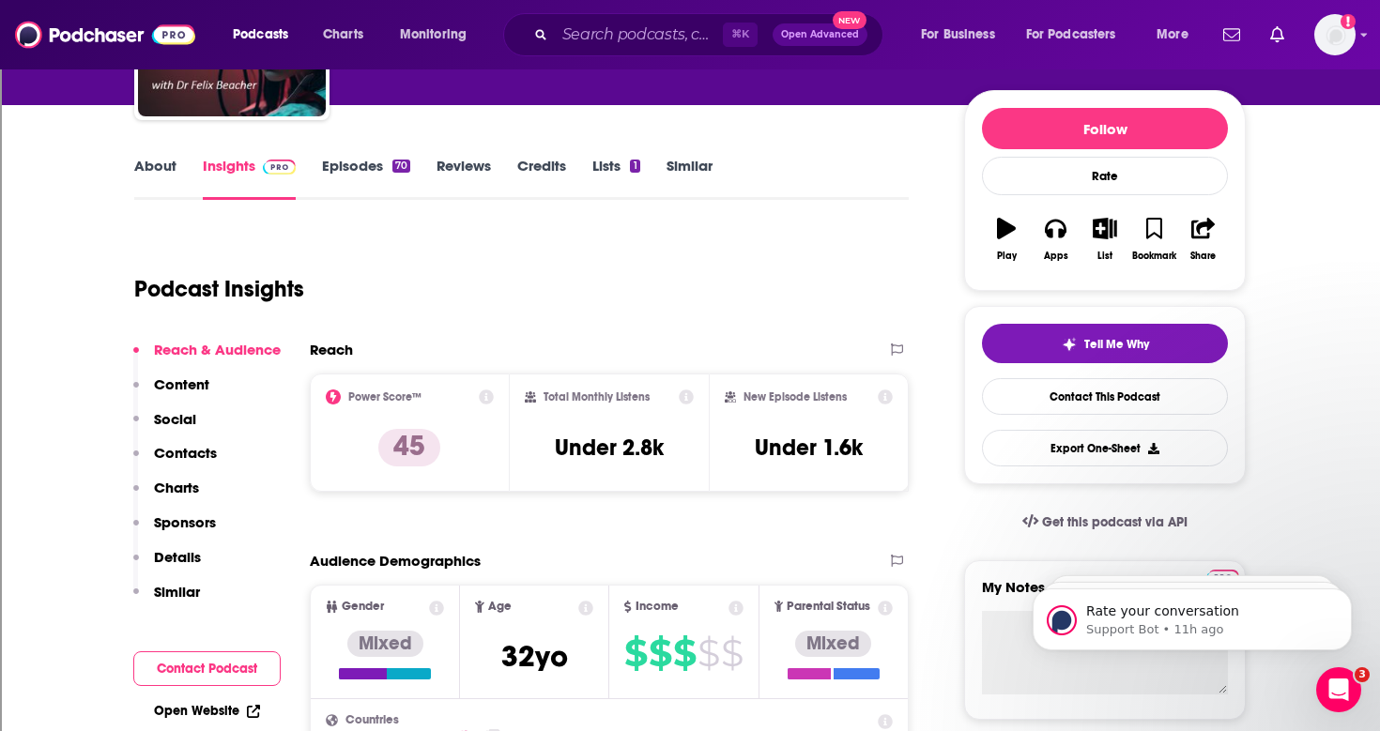
scroll to position [204, 0]
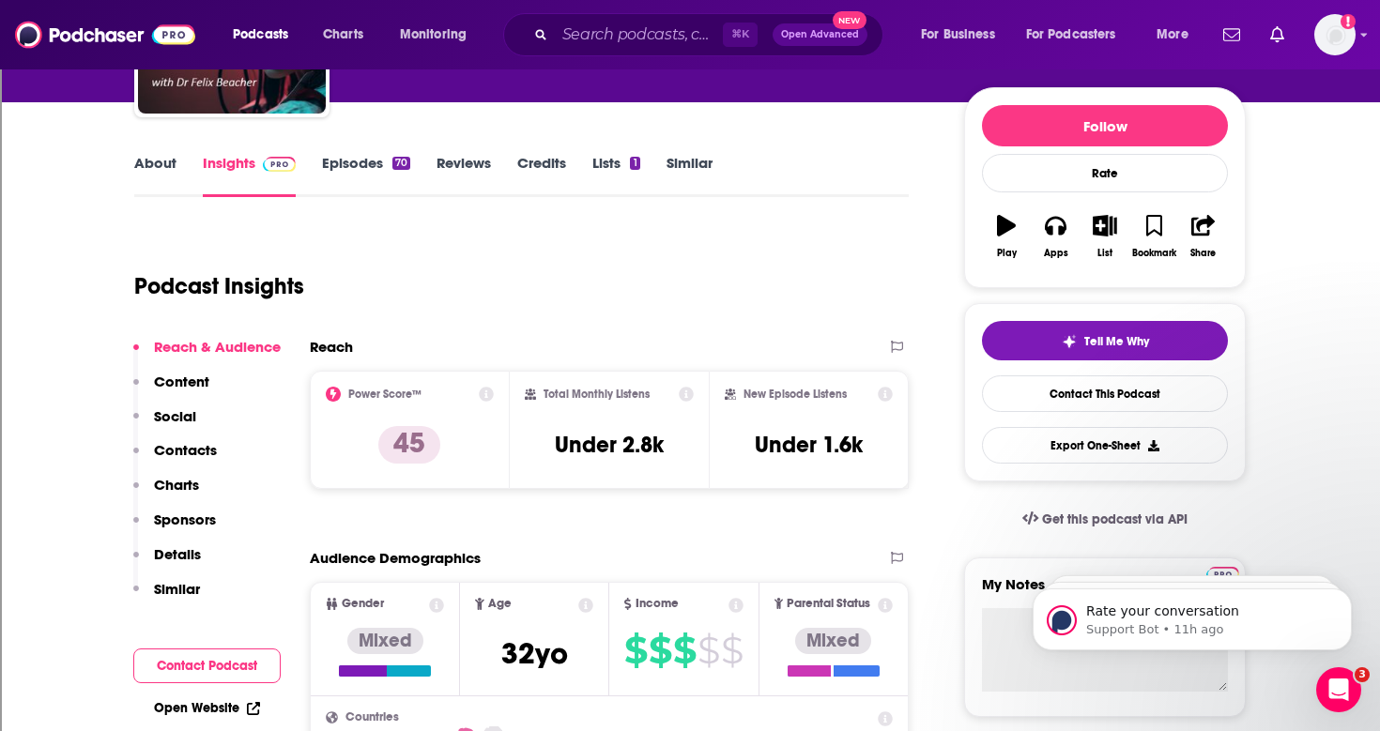
click at [145, 154] on link "About" at bounding box center [155, 175] width 42 height 43
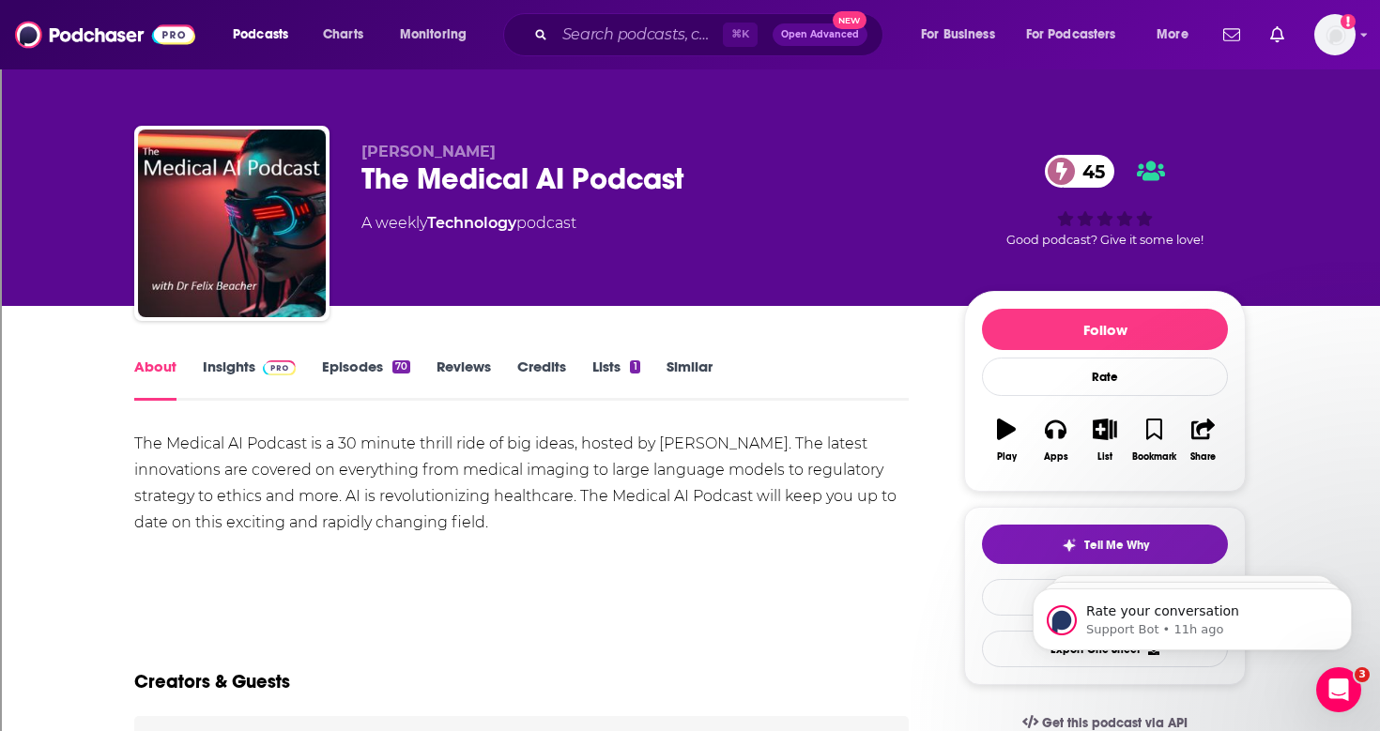
drag, startPoint x: 136, startPoint y: 468, endPoint x: 334, endPoint y: 494, distance: 199.8
click at [334, 494] on div "The Medical AI Podcast is a 30 minute thrill ride of big ideas, hosted by [PERS…" at bounding box center [521, 483] width 774 height 105
click at [364, 498] on div "The Medical AI Podcast is a 30 minute thrill ride of big ideas, hosted by [PERS…" at bounding box center [521, 483] width 774 height 105
click at [364, 497] on div "The Medical AI Podcast is a 30 minute thrill ride of big ideas, hosted by [PERS…" at bounding box center [521, 483] width 774 height 105
click at [248, 452] on div "The Medical AI Podcast is a 30 minute thrill ride of big ideas, hosted by [PERS…" at bounding box center [521, 483] width 774 height 105
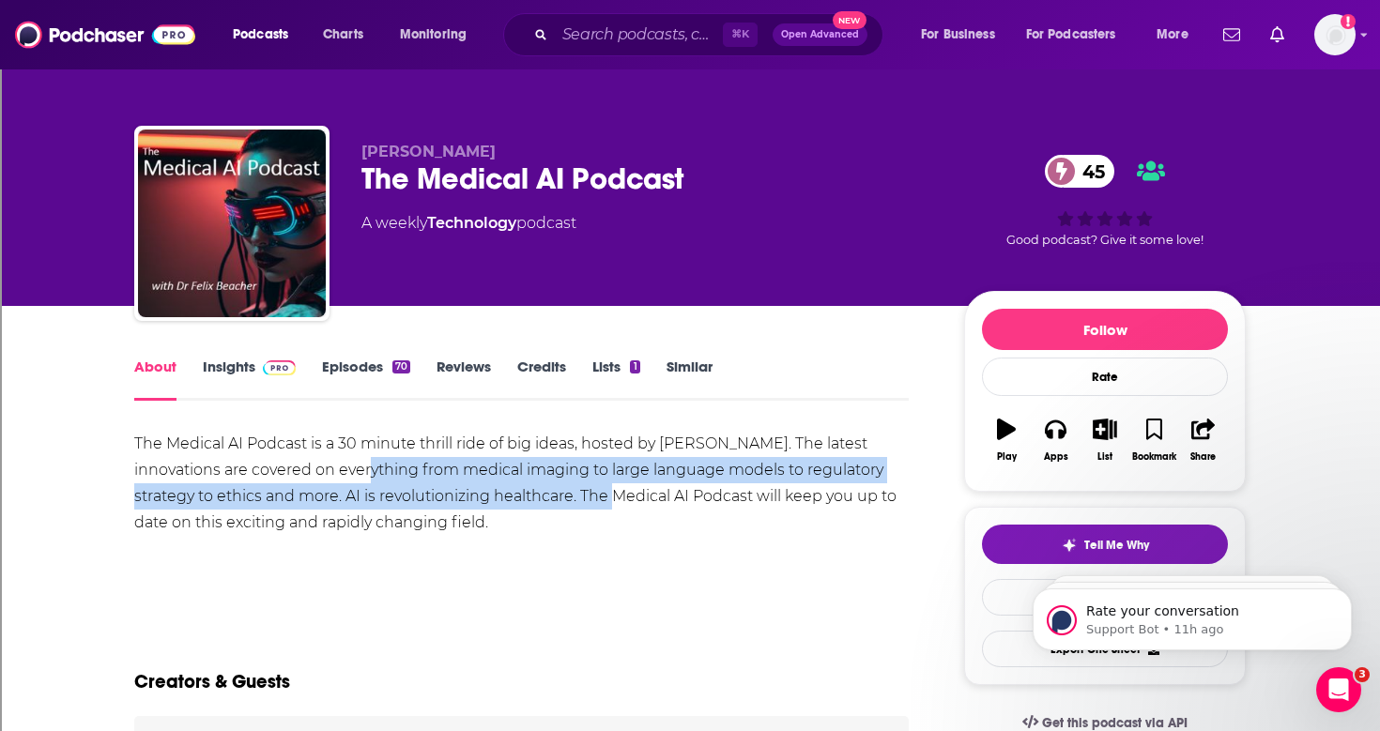
drag, startPoint x: 338, startPoint y: 473, endPoint x: 579, endPoint y: 497, distance: 242.4
click at [579, 497] on div "The Medical AI Podcast is a 30 minute thrill ride of big ideas, hosted by [PERS…" at bounding box center [521, 483] width 774 height 105
copy div "everything from medical imaging to large language models to regulatory strategy…"
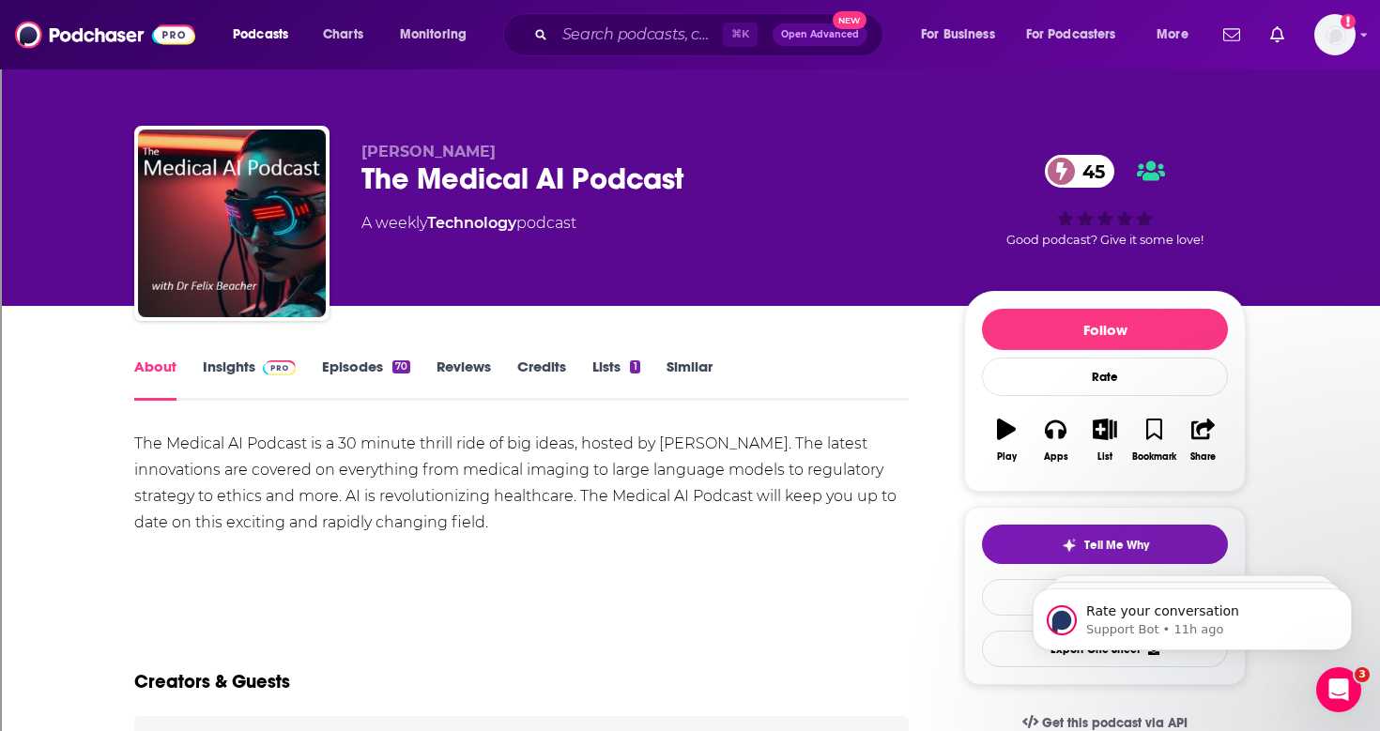
click at [239, 363] on link "Insights" at bounding box center [249, 379] width 93 height 43
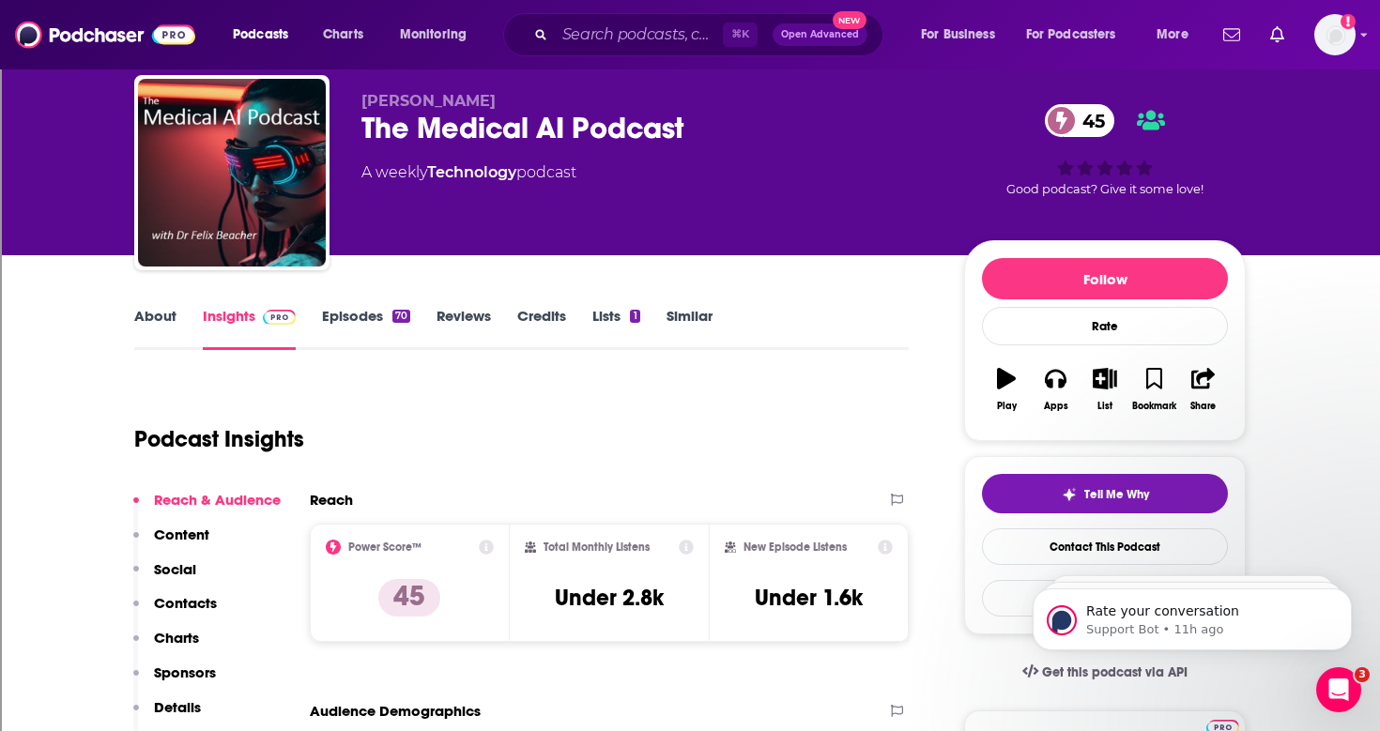
scroll to position [41, 0]
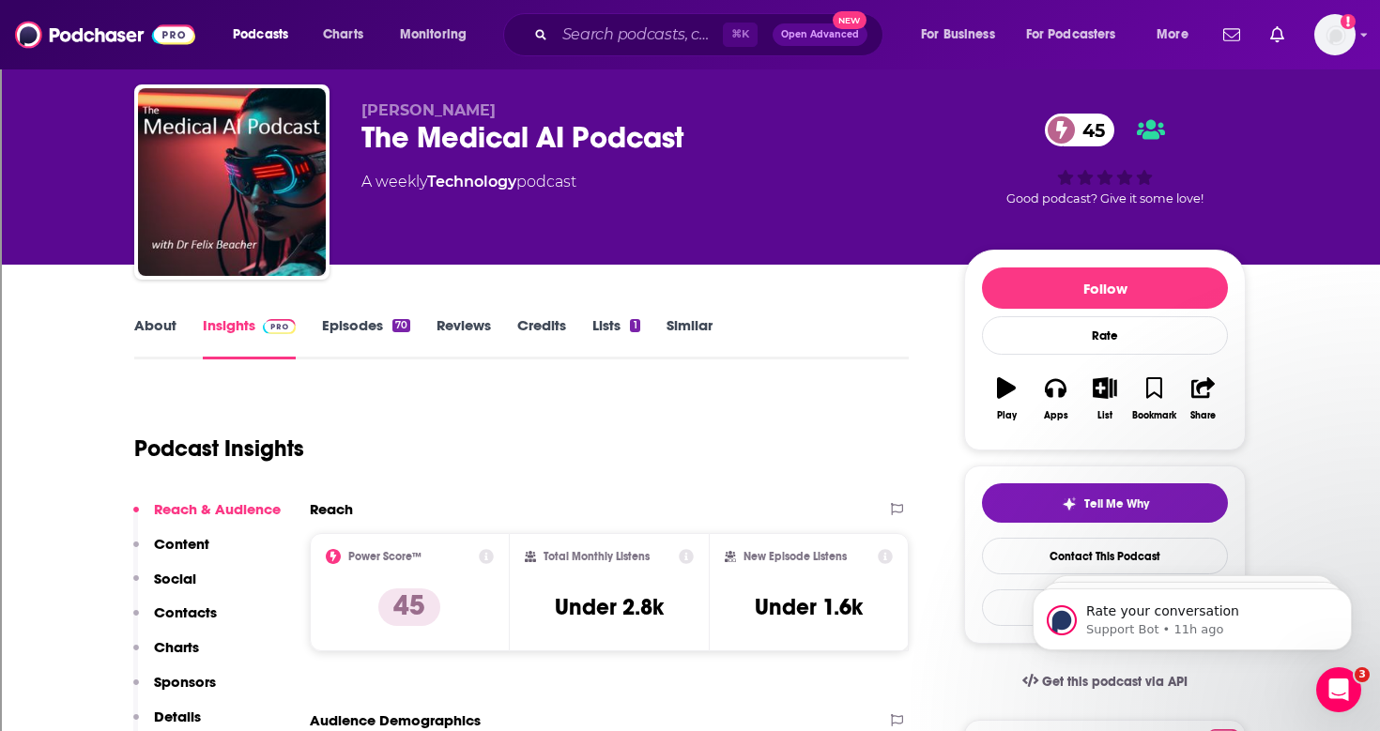
click at [371, 323] on link "Episodes 70" at bounding box center [366, 337] width 88 height 43
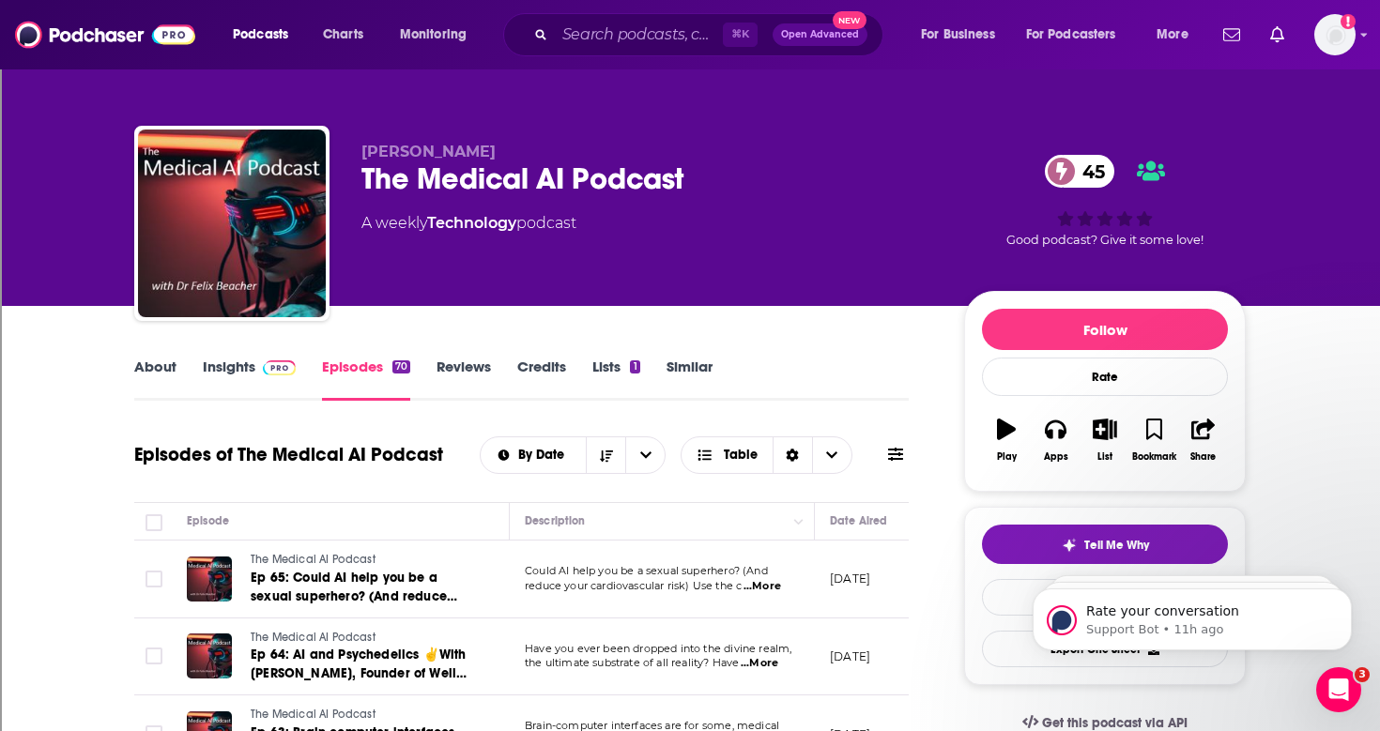
click at [238, 370] on link "Insights" at bounding box center [249, 379] width 93 height 43
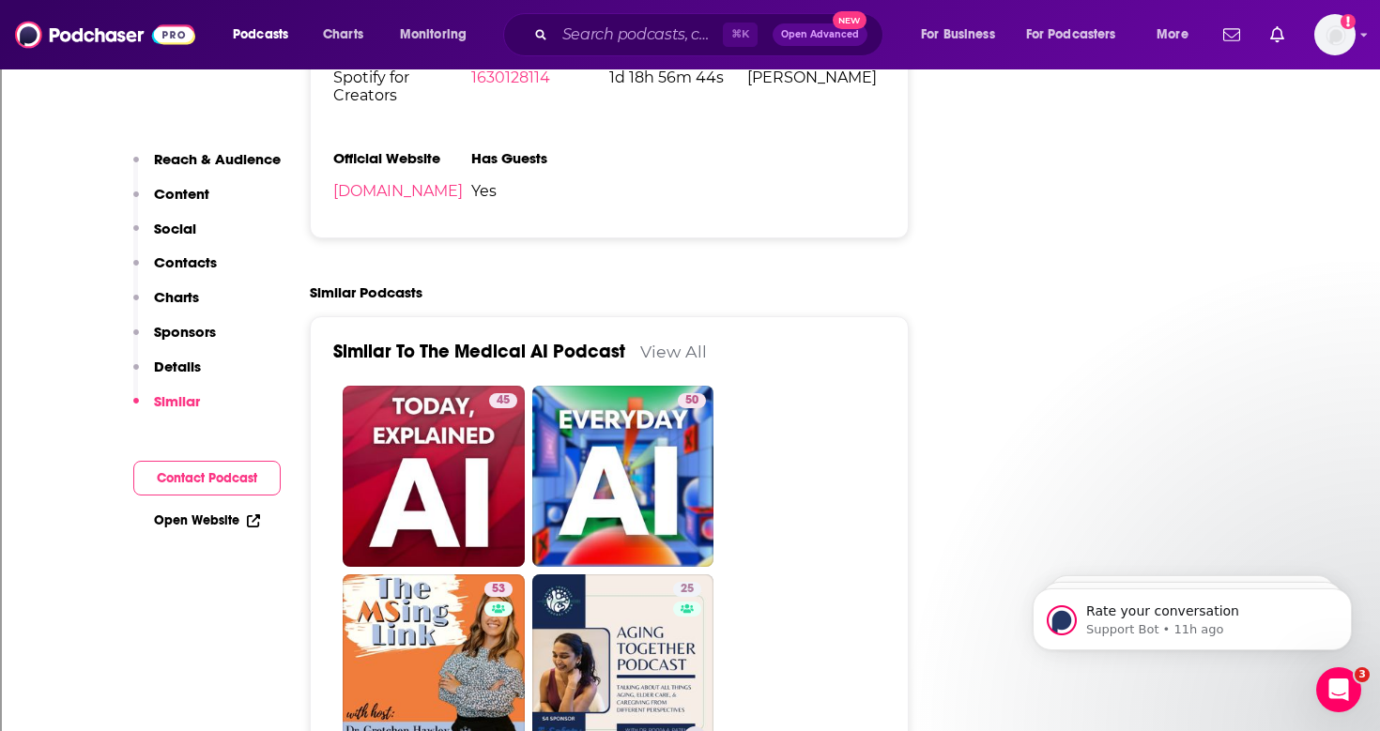
scroll to position [2872, 0]
click at [167, 195] on p "Content" at bounding box center [181, 194] width 55 height 18
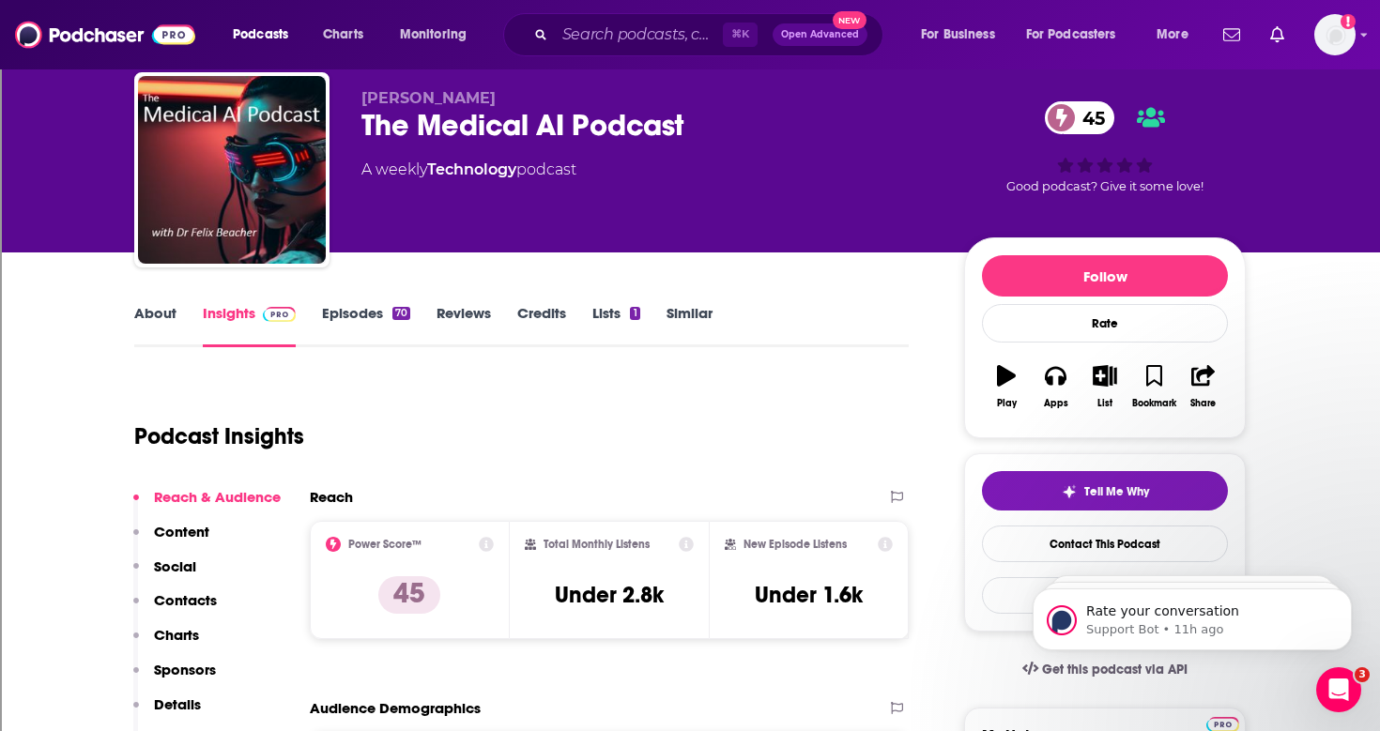
scroll to position [49, 0]
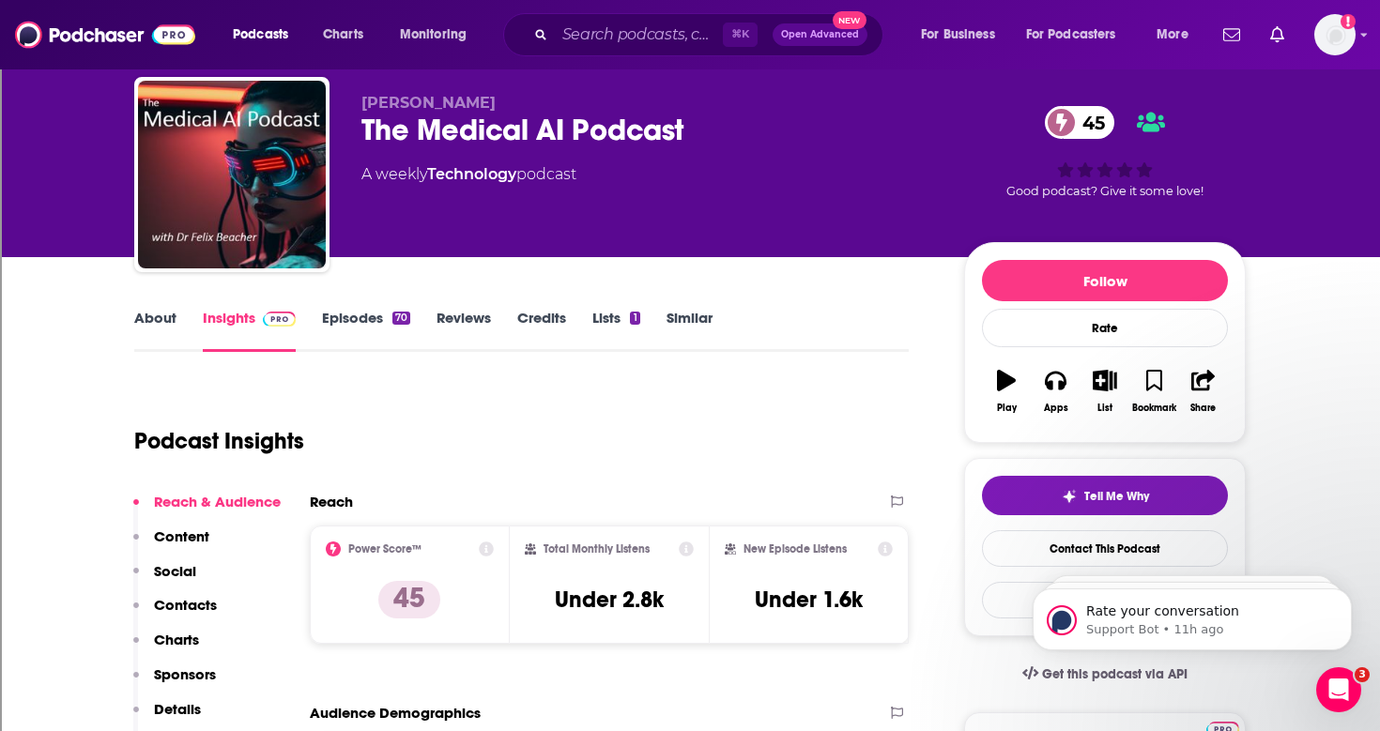
click at [146, 314] on link "About" at bounding box center [155, 330] width 42 height 43
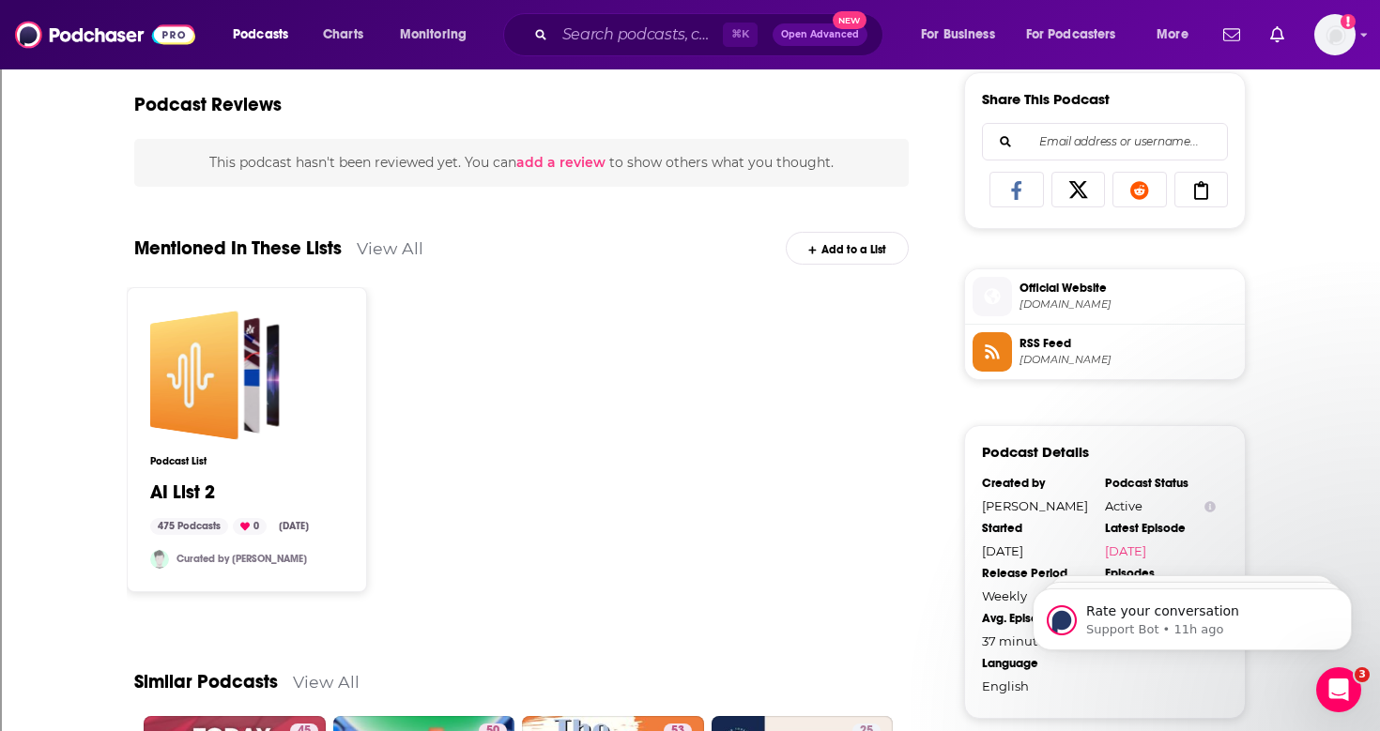
scroll to position [1176, 0]
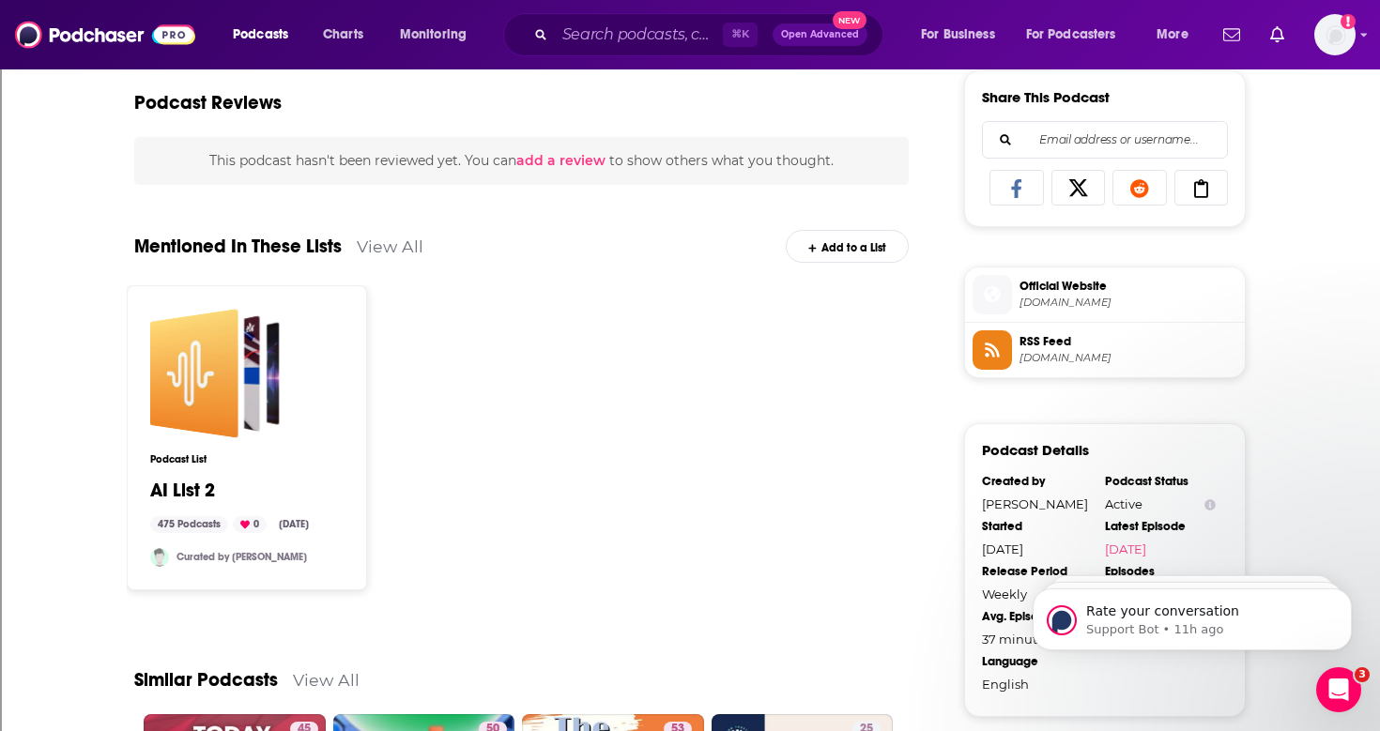
click at [1054, 290] on span "Official Website" at bounding box center [1129, 286] width 218 height 17
